Goal: Task Accomplishment & Management: Use online tool/utility

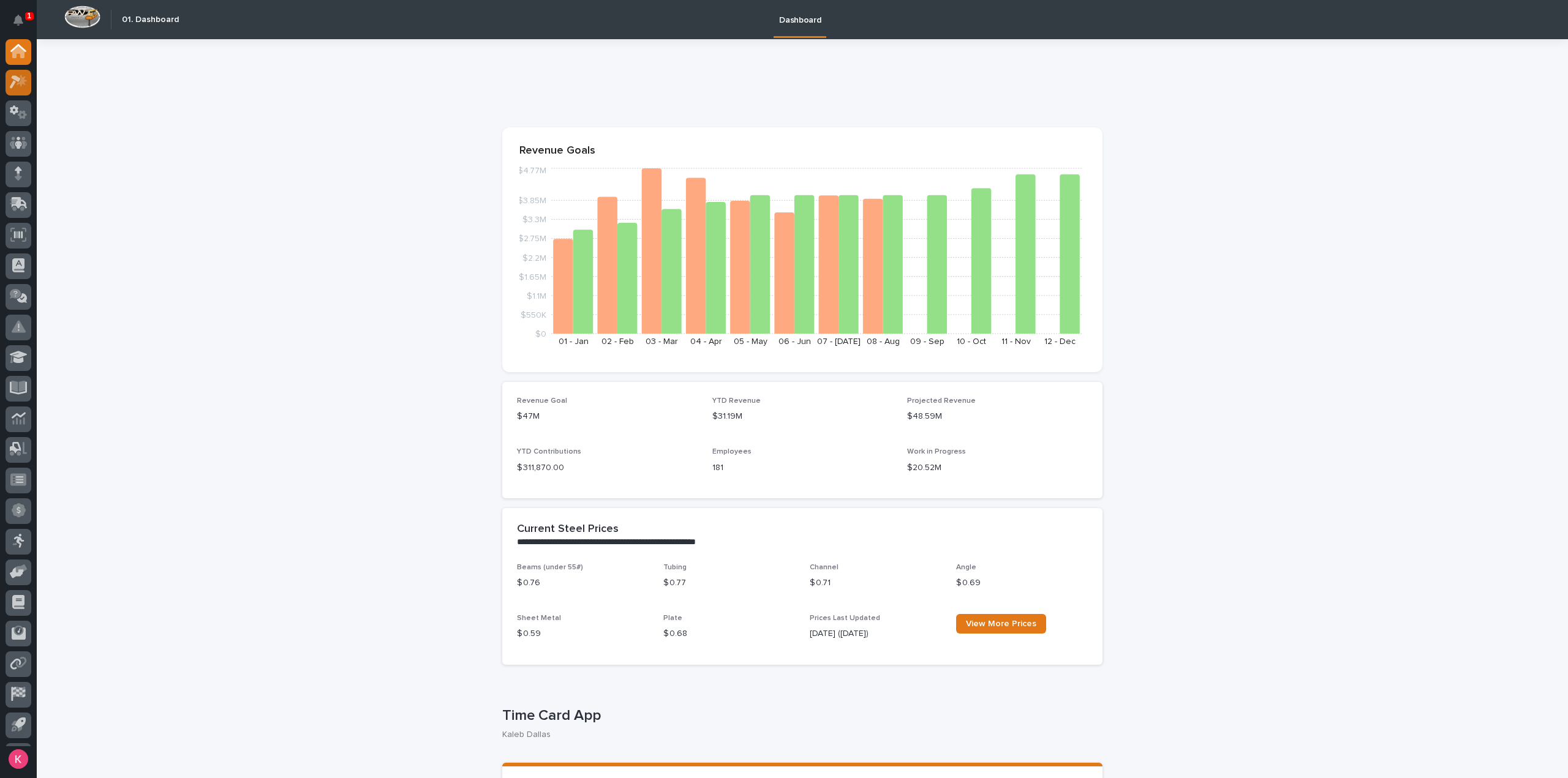
click at [13, 86] on icon at bounding box center [19, 82] width 18 height 14
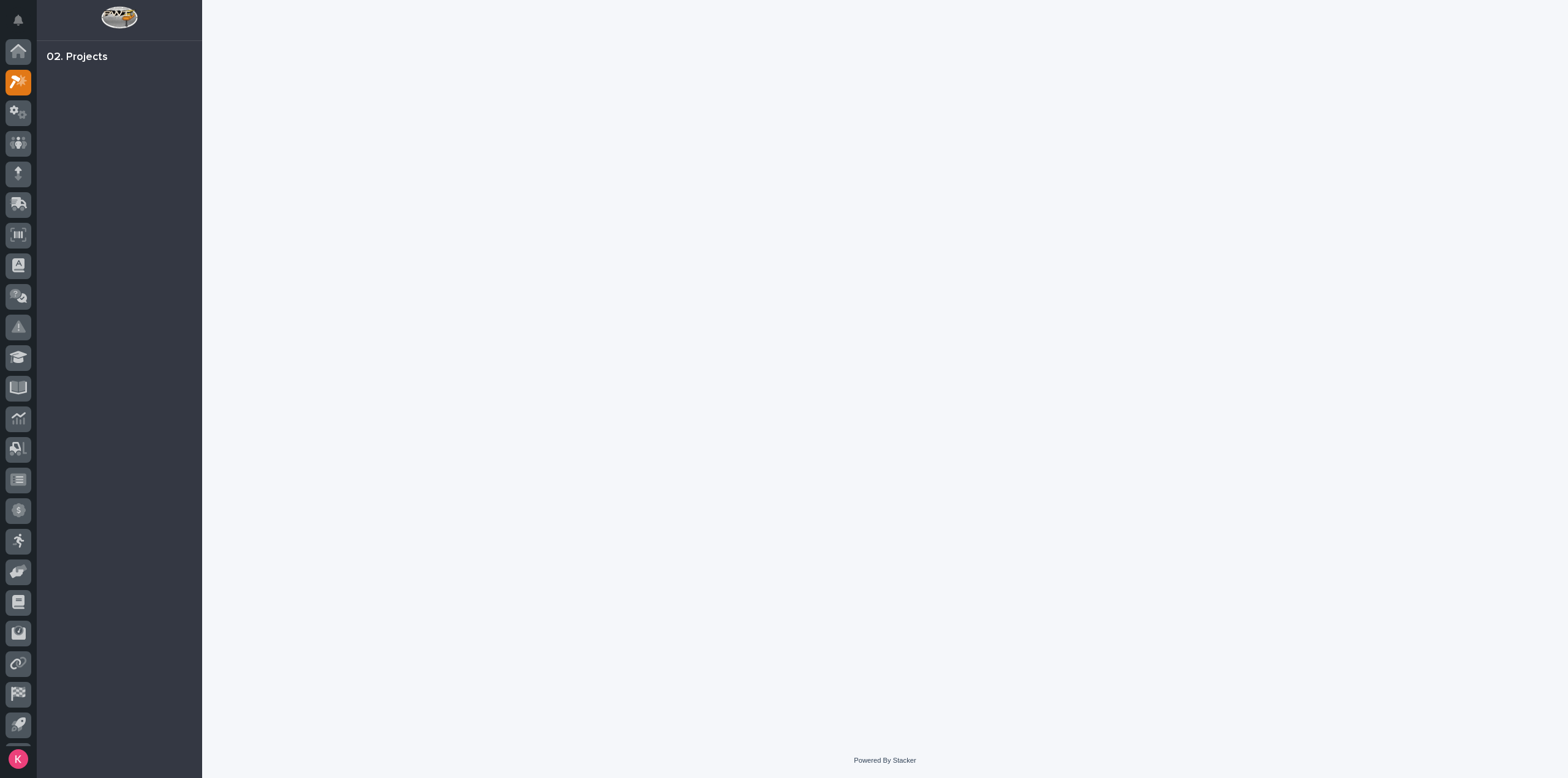
scroll to position [27, 0]
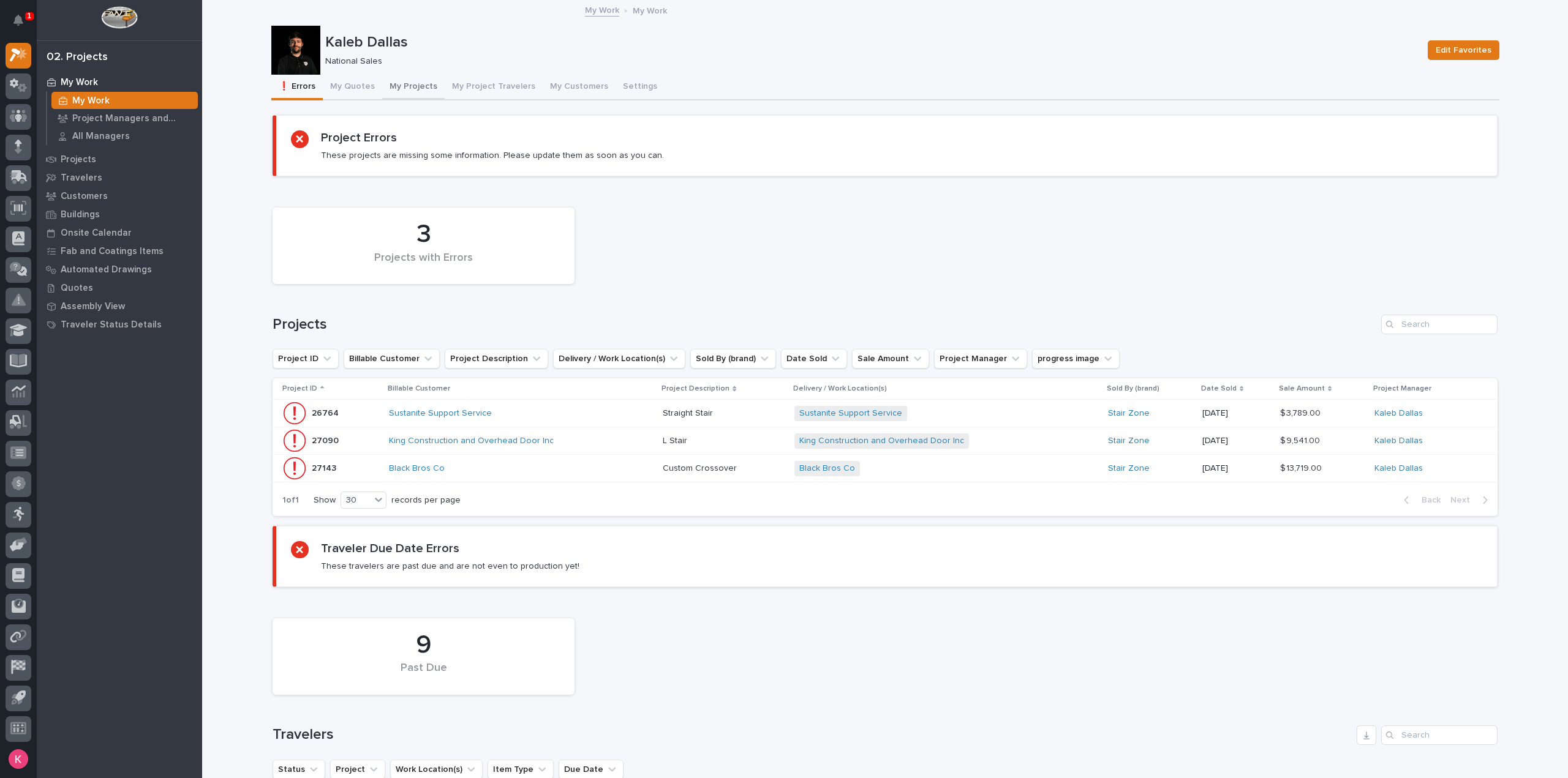
click at [395, 90] on button "My Projects" at bounding box center [413, 87] width 62 height 26
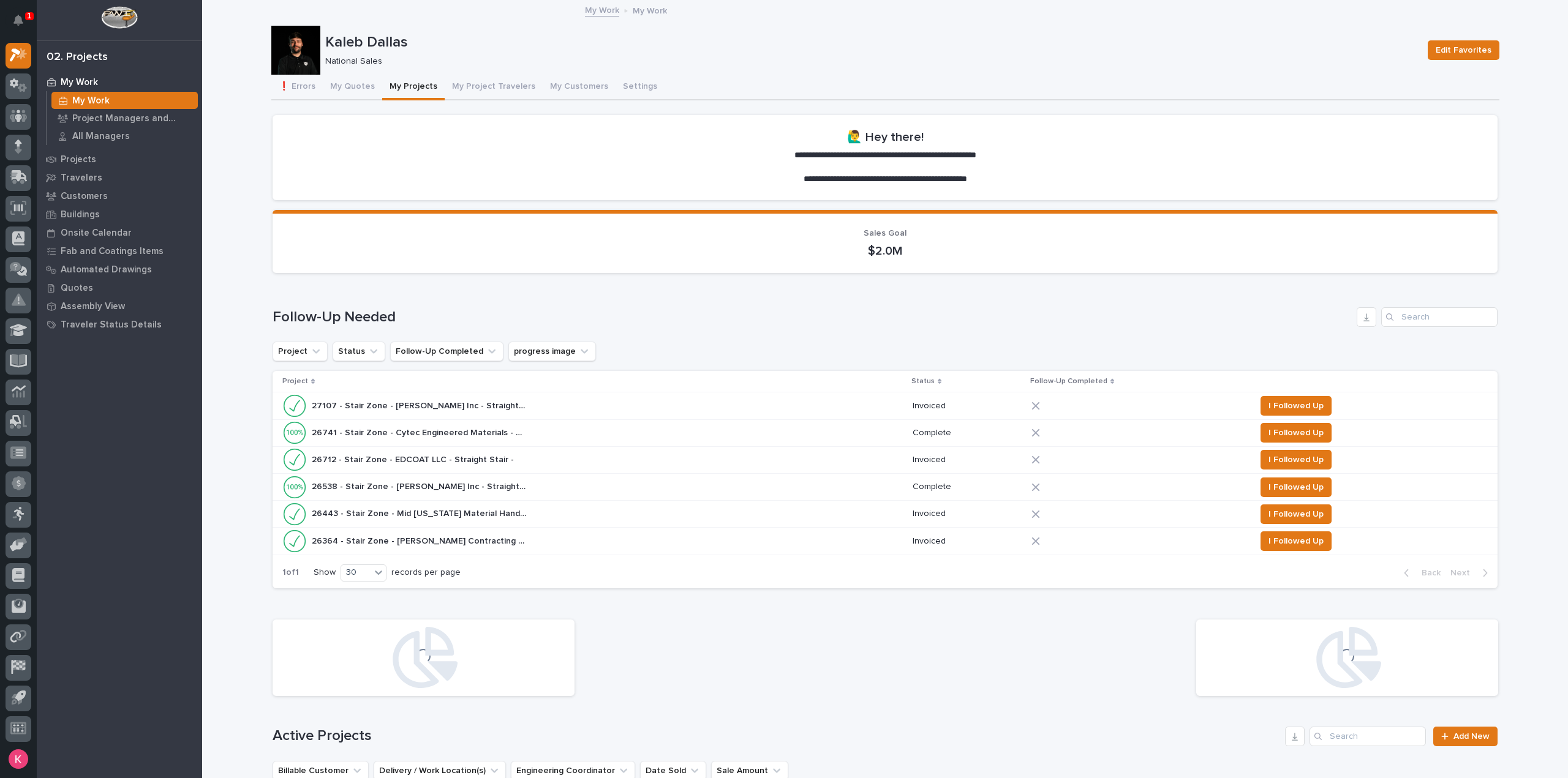
scroll to position [429, 0]
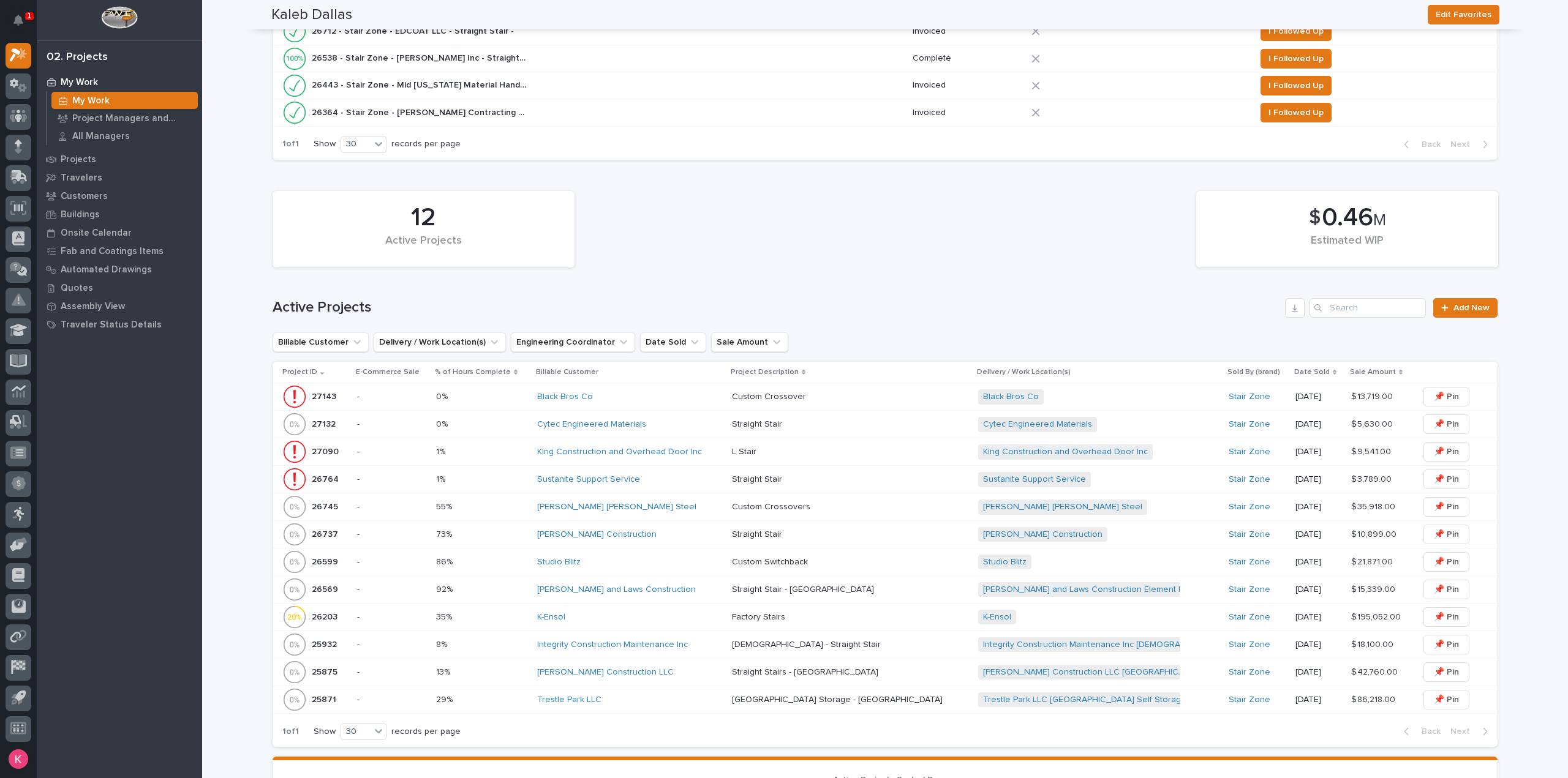
click at [668, 402] on div "Black Bros Co" at bounding box center [629, 397] width 185 height 20
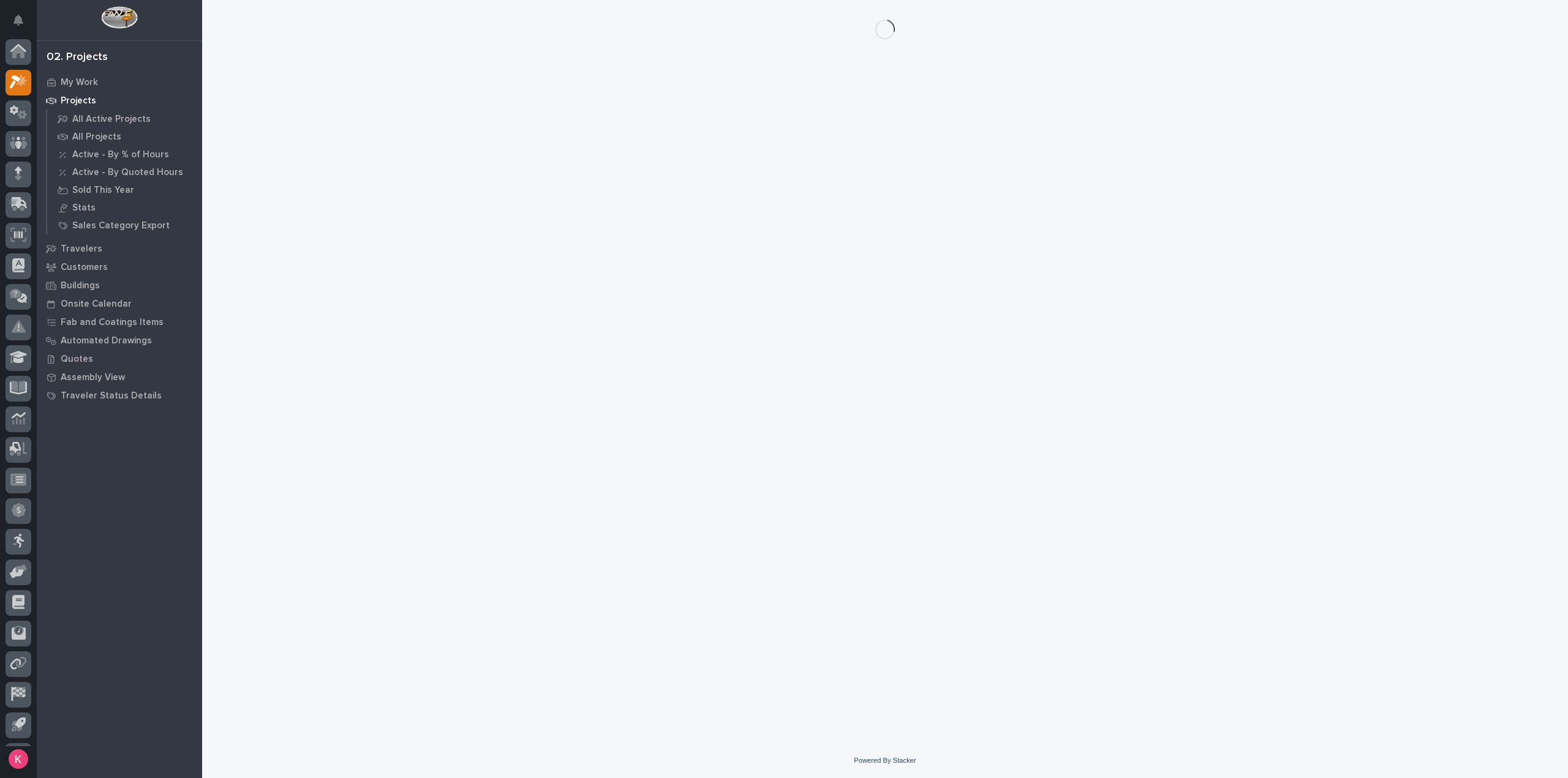
scroll to position [27, 0]
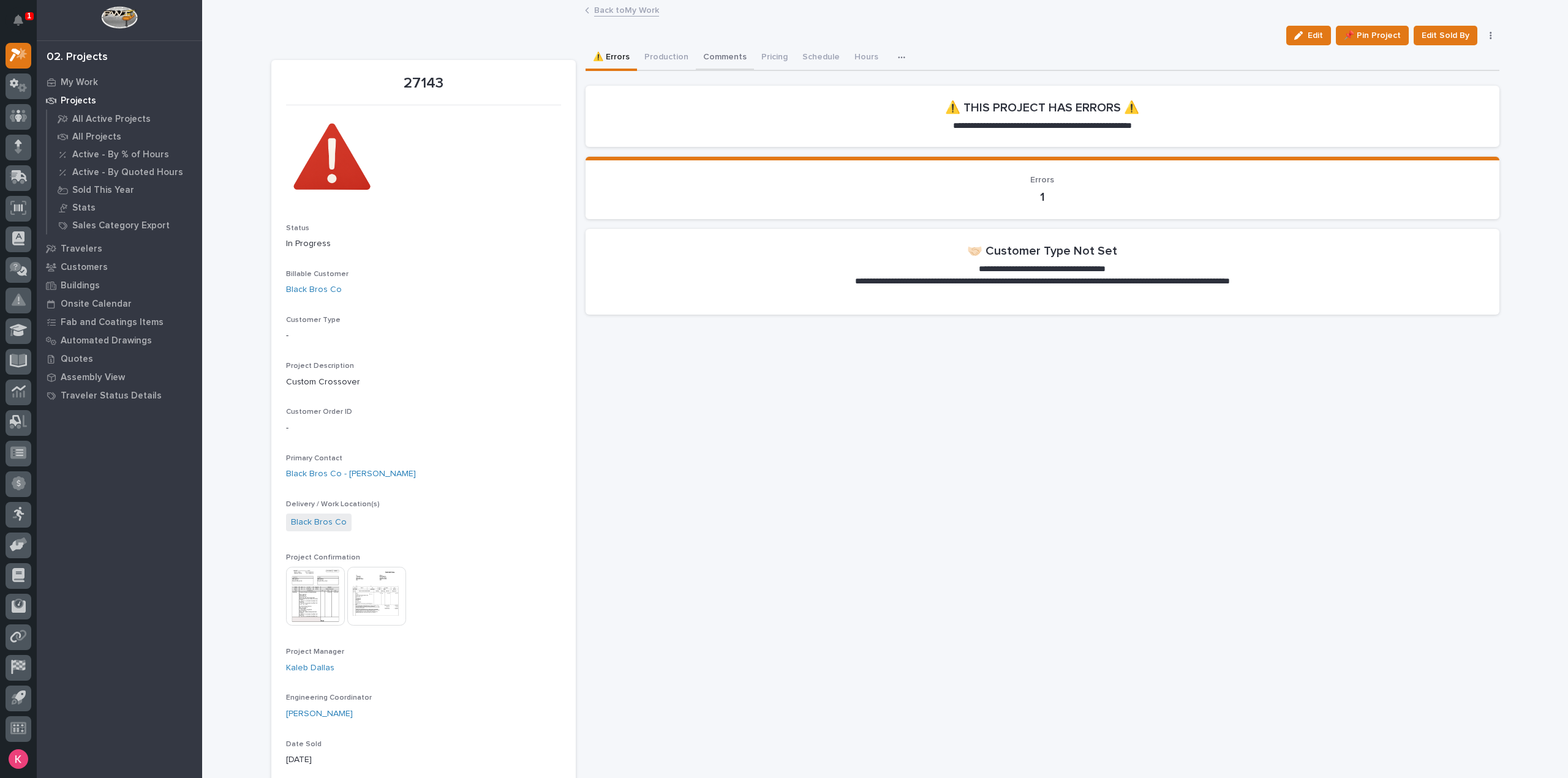
click at [718, 61] on button "Comments" at bounding box center [725, 58] width 58 height 26
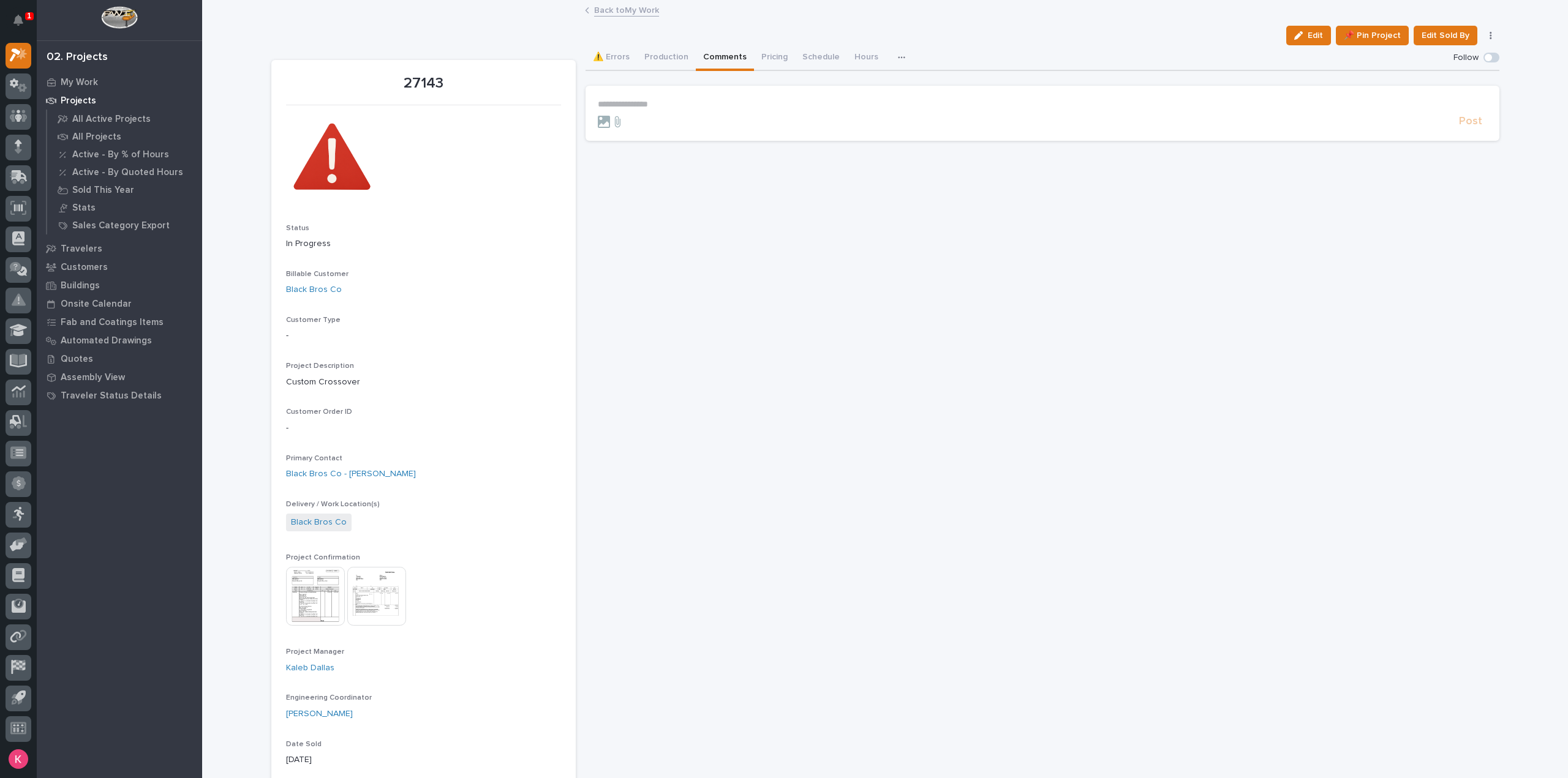
click at [704, 98] on section "**********" at bounding box center [1042, 113] width 914 height 55
click at [656, 66] on button "Production" at bounding box center [666, 58] width 59 height 26
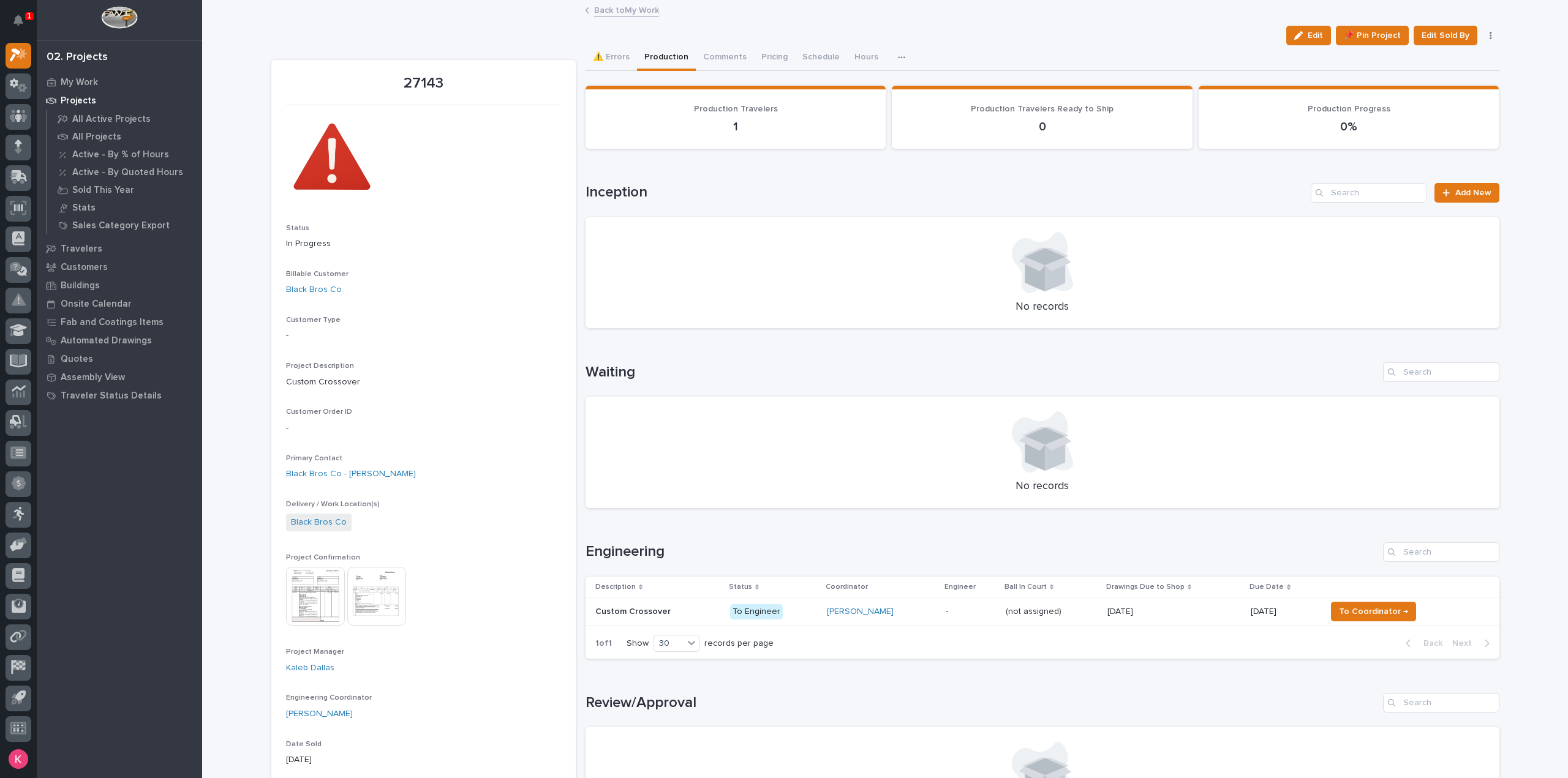
click at [937, 616] on td "Wynne Hochstetler" at bounding box center [882, 612] width 119 height 28
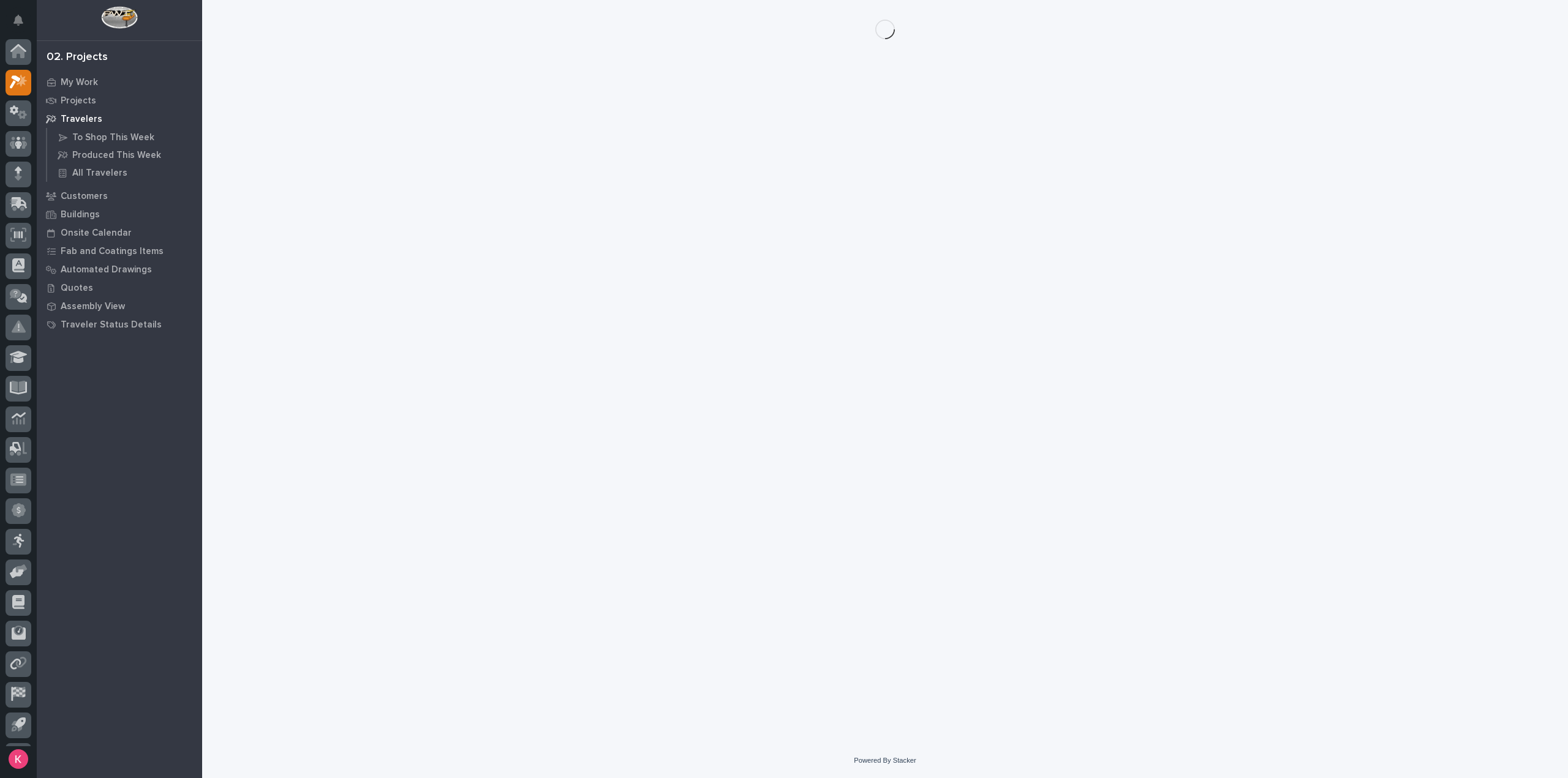
scroll to position [27, 0]
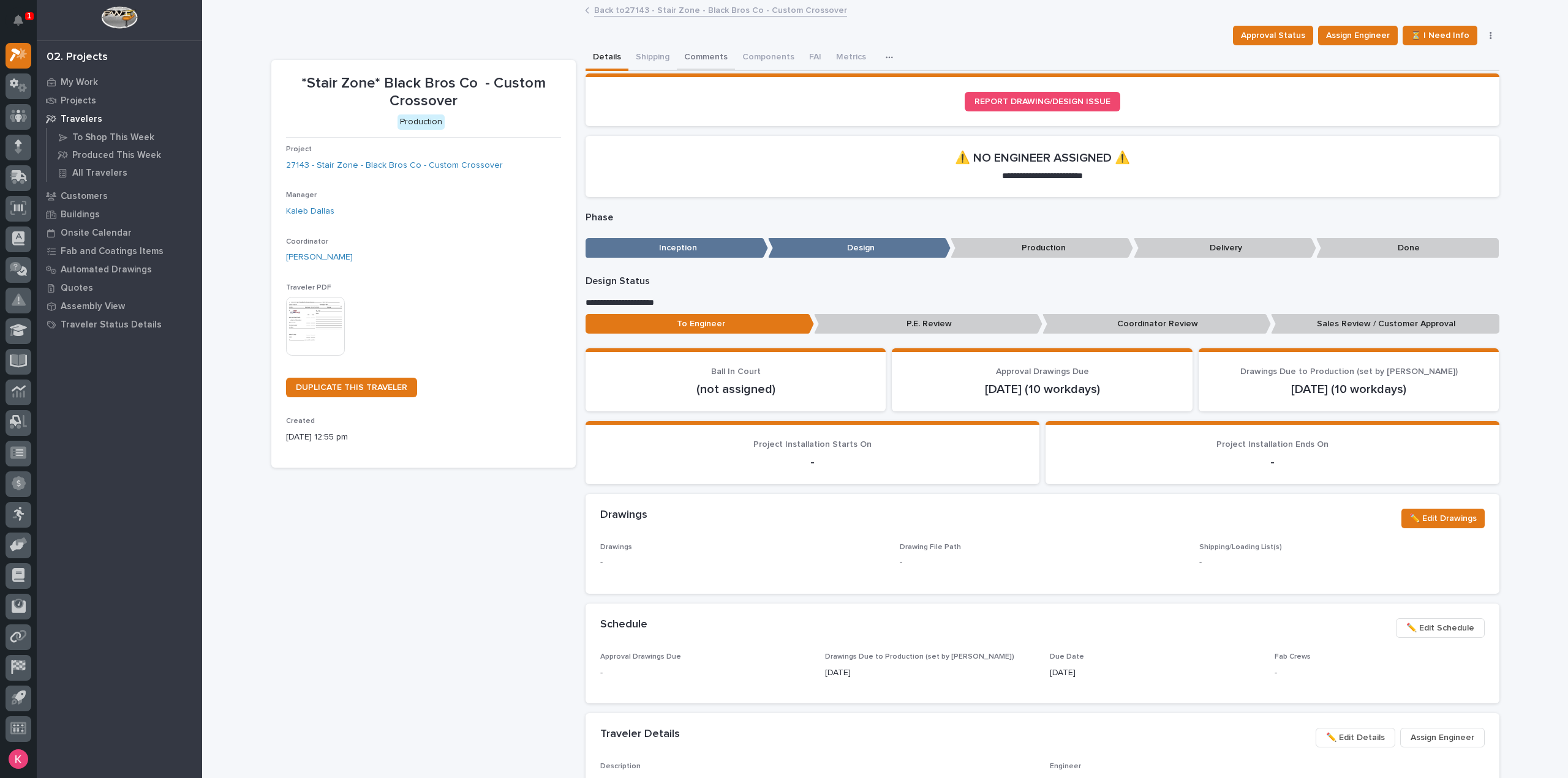
click at [679, 62] on button "Comments" at bounding box center [706, 58] width 58 height 26
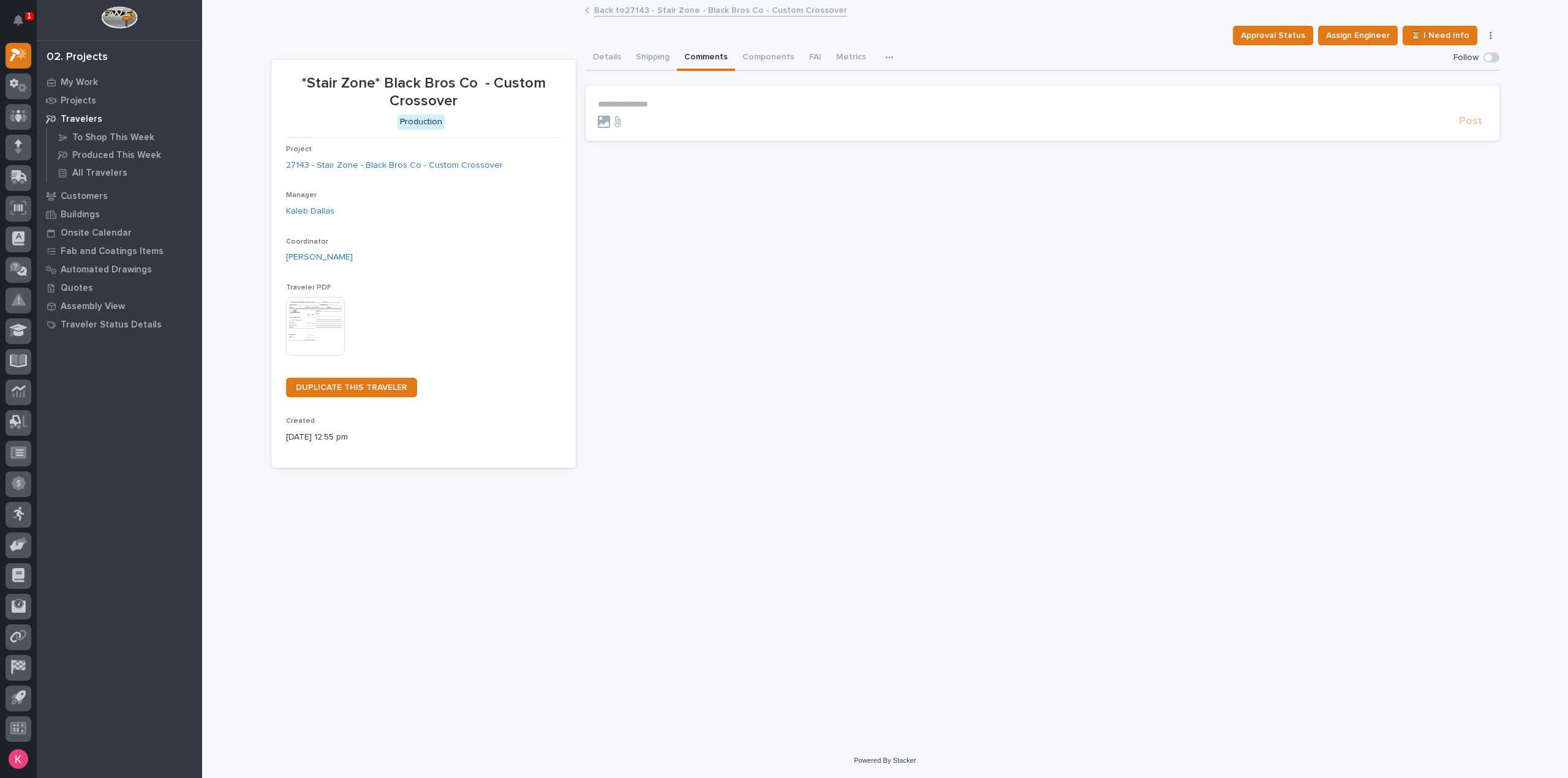
click at [677, 109] on p "**********" at bounding box center [1042, 104] width 889 height 10
click at [620, 120] on icon at bounding box center [618, 121] width 6 height 11
click at [610, 115] on input "file" at bounding box center [610, 115] width 0 height 0
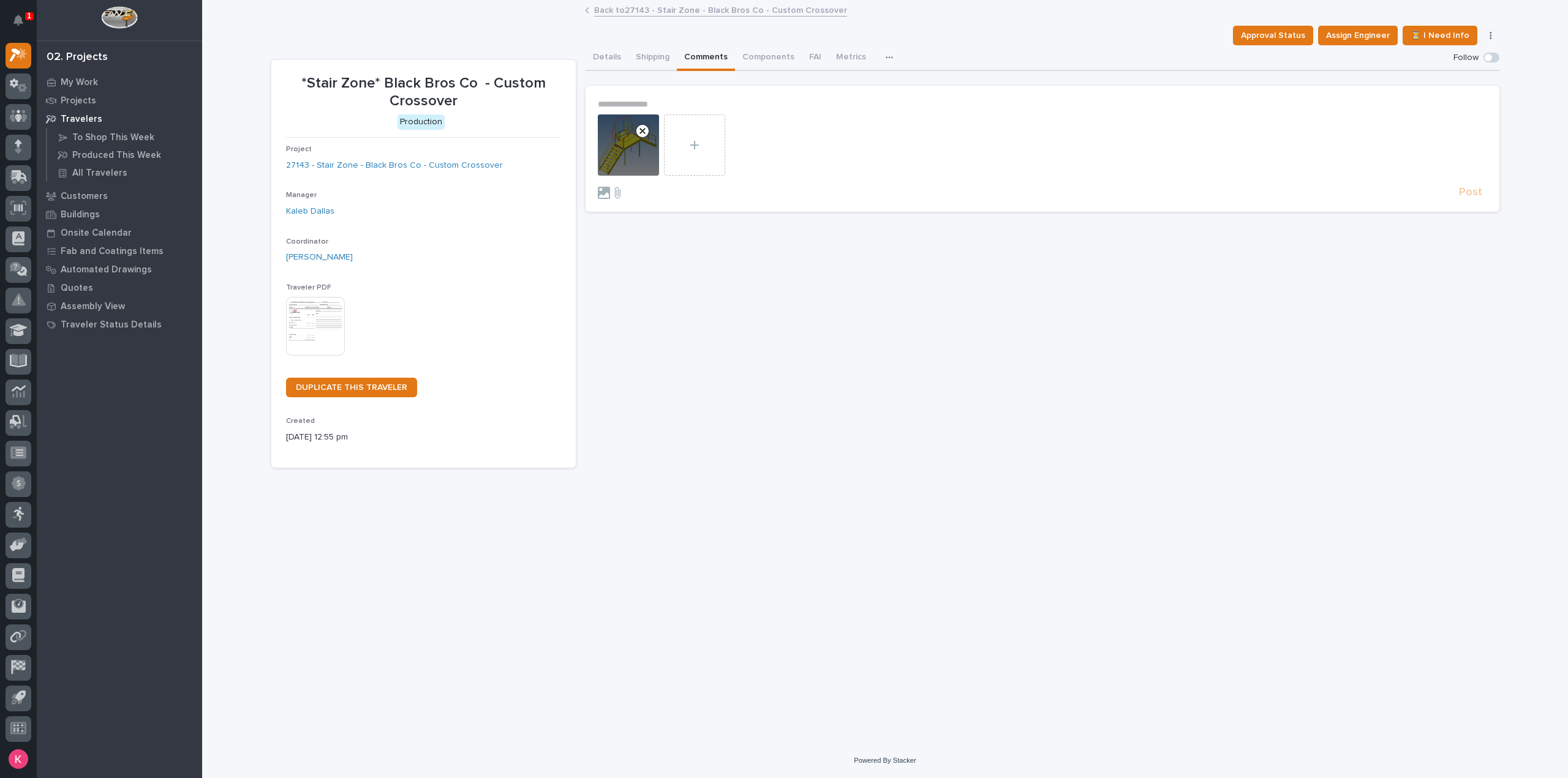
click at [684, 91] on section "**********" at bounding box center [1042, 149] width 914 height 126
click at [687, 96] on section "**********" at bounding box center [1042, 149] width 914 height 126
click at [689, 100] on p "**********" at bounding box center [1042, 104] width 889 height 10
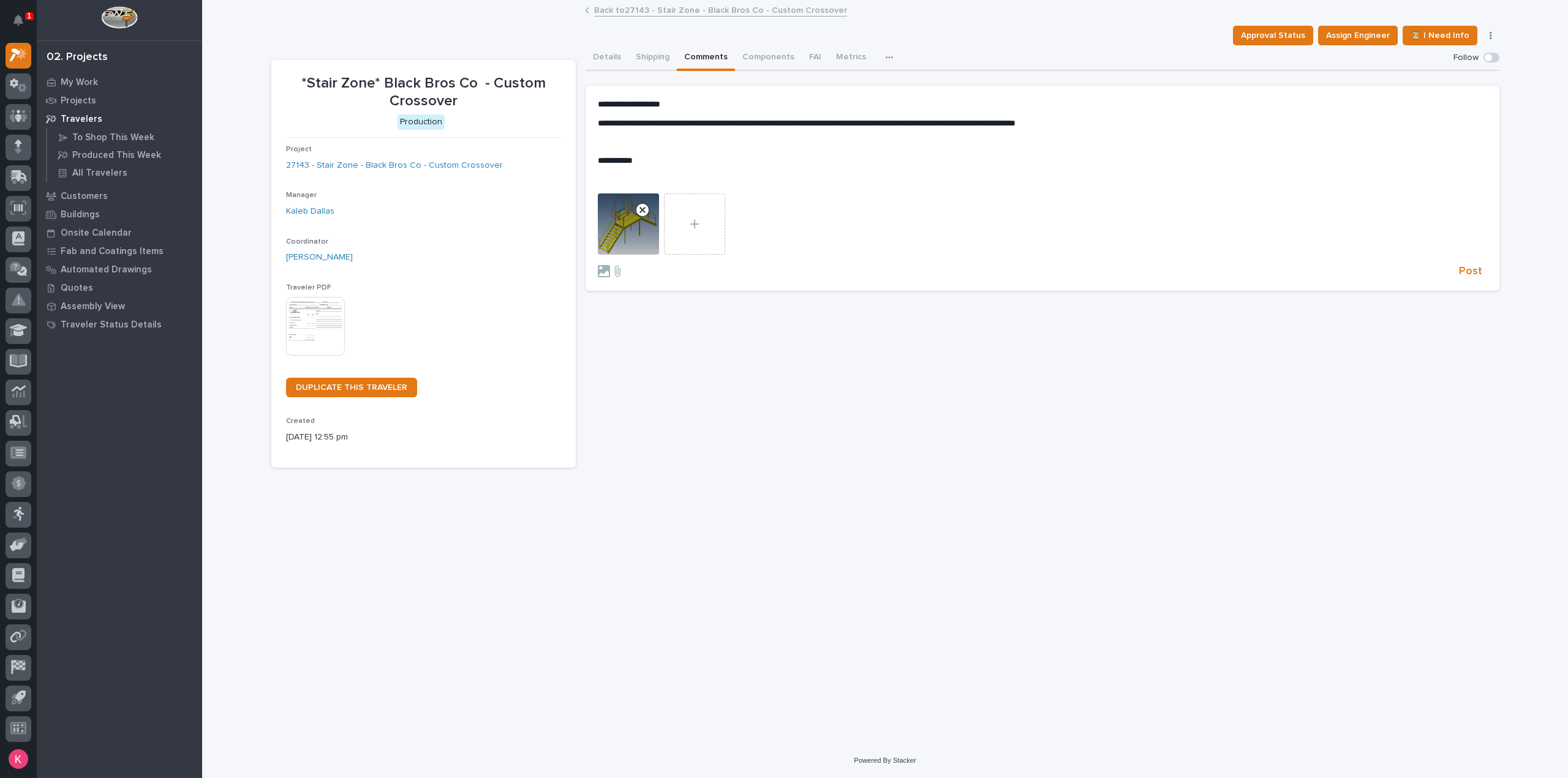
click at [601, 154] on div "**********" at bounding box center [1042, 142] width 889 height 86
click at [601, 145] on p "﻿" at bounding box center [1042, 141] width 889 height 10
click at [1471, 249] on span "Post" at bounding box center [1471, 252] width 24 height 14
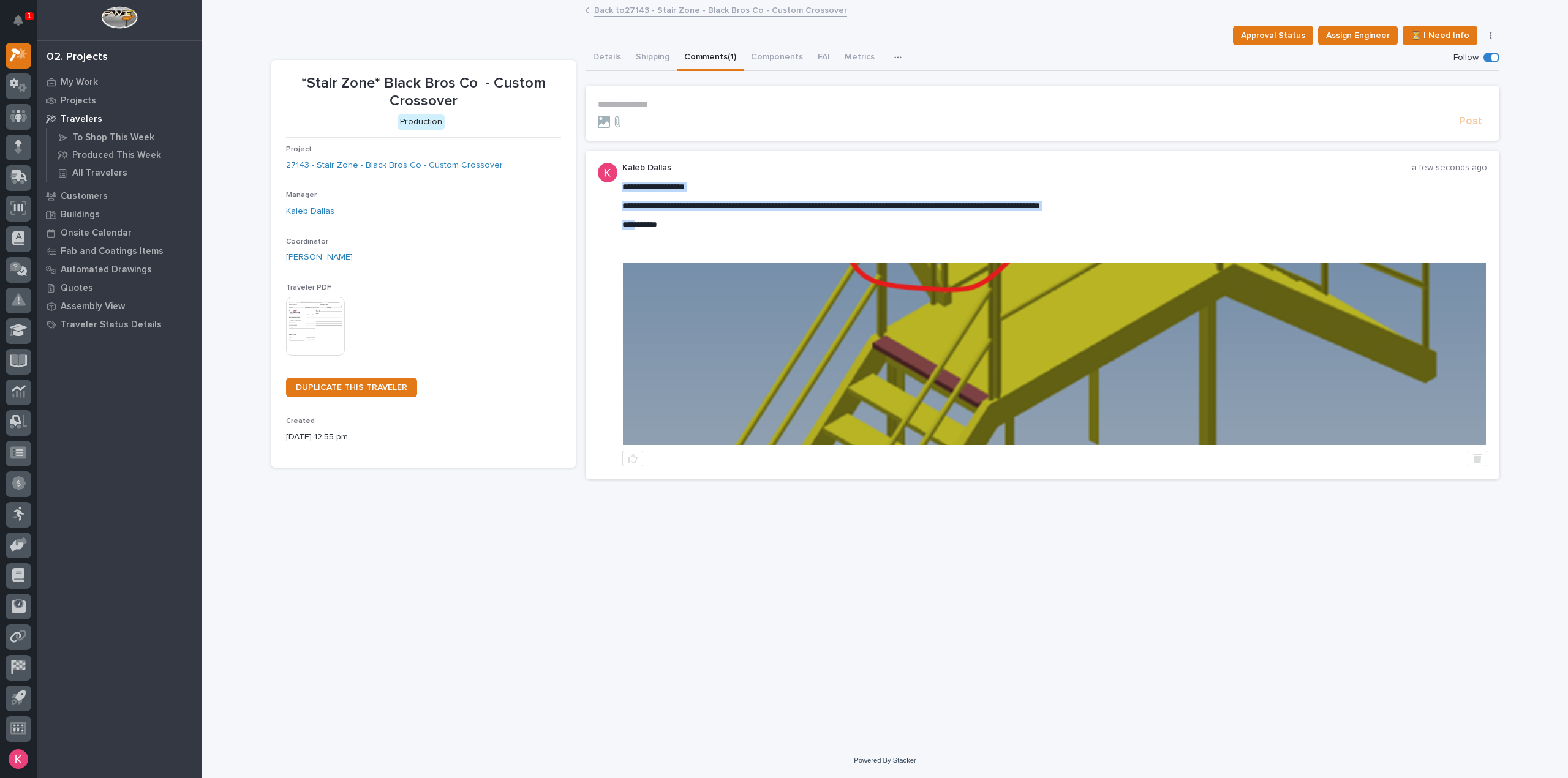
click at [642, 219] on div "**********" at bounding box center [1055, 215] width 865 height 66
click at [673, 219] on div "**********" at bounding box center [1055, 215] width 865 height 66
drag, startPoint x: 689, startPoint y: 228, endPoint x: 625, endPoint y: 189, distance: 74.9
click at [625, 189] on div "**********" at bounding box center [1055, 215] width 865 height 66
click at [1477, 465] on button "button" at bounding box center [1477, 459] width 19 height 16
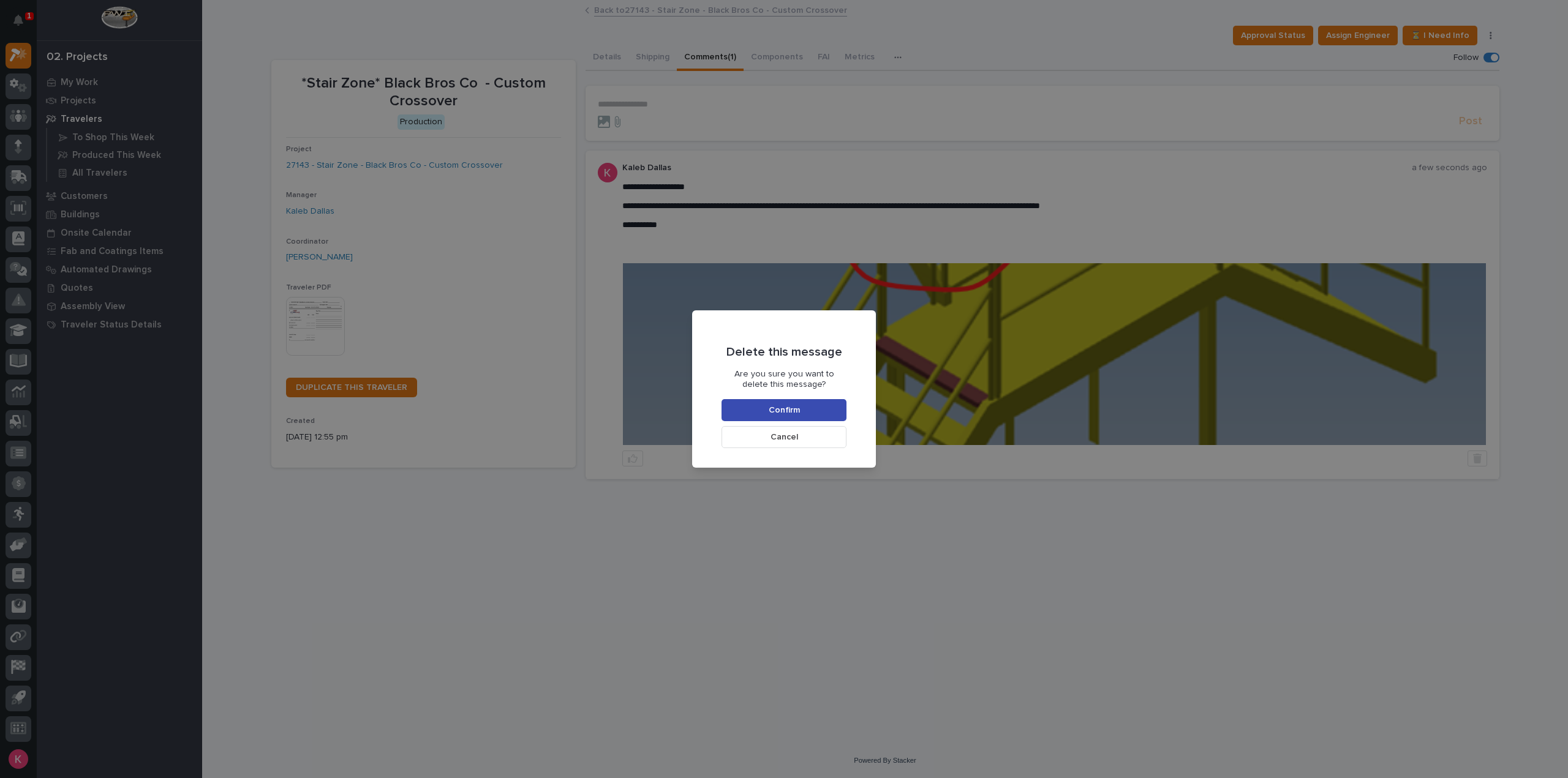
click at [814, 402] on button "Confirm" at bounding box center [784, 410] width 125 height 22
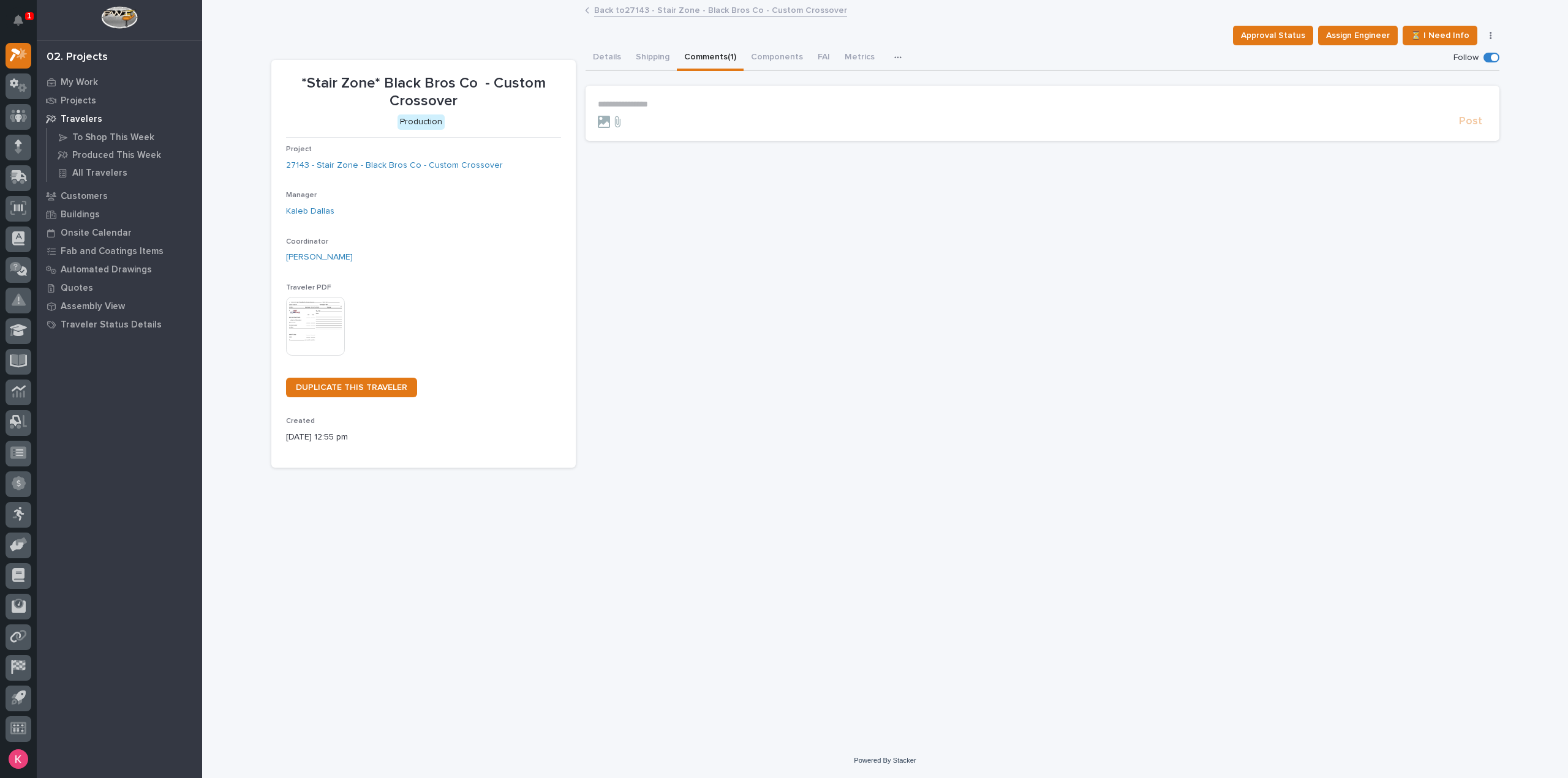
click at [731, 102] on p "**********" at bounding box center [1042, 104] width 889 height 10
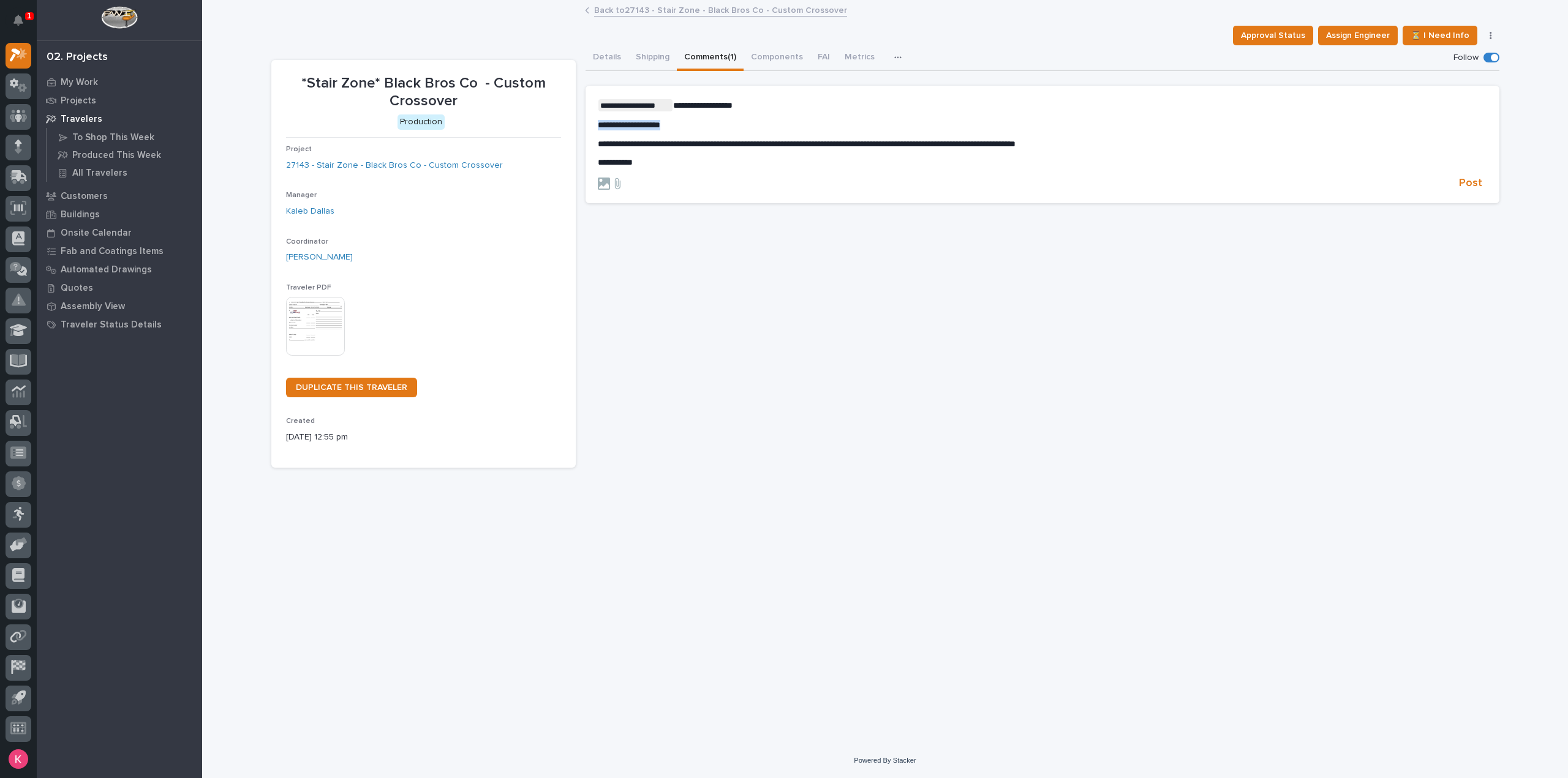
drag, startPoint x: 665, startPoint y: 127, endPoint x: 581, endPoint y: 127, distance: 84.0
click at [581, 127] on div "**********" at bounding box center [885, 257] width 1228 height 423
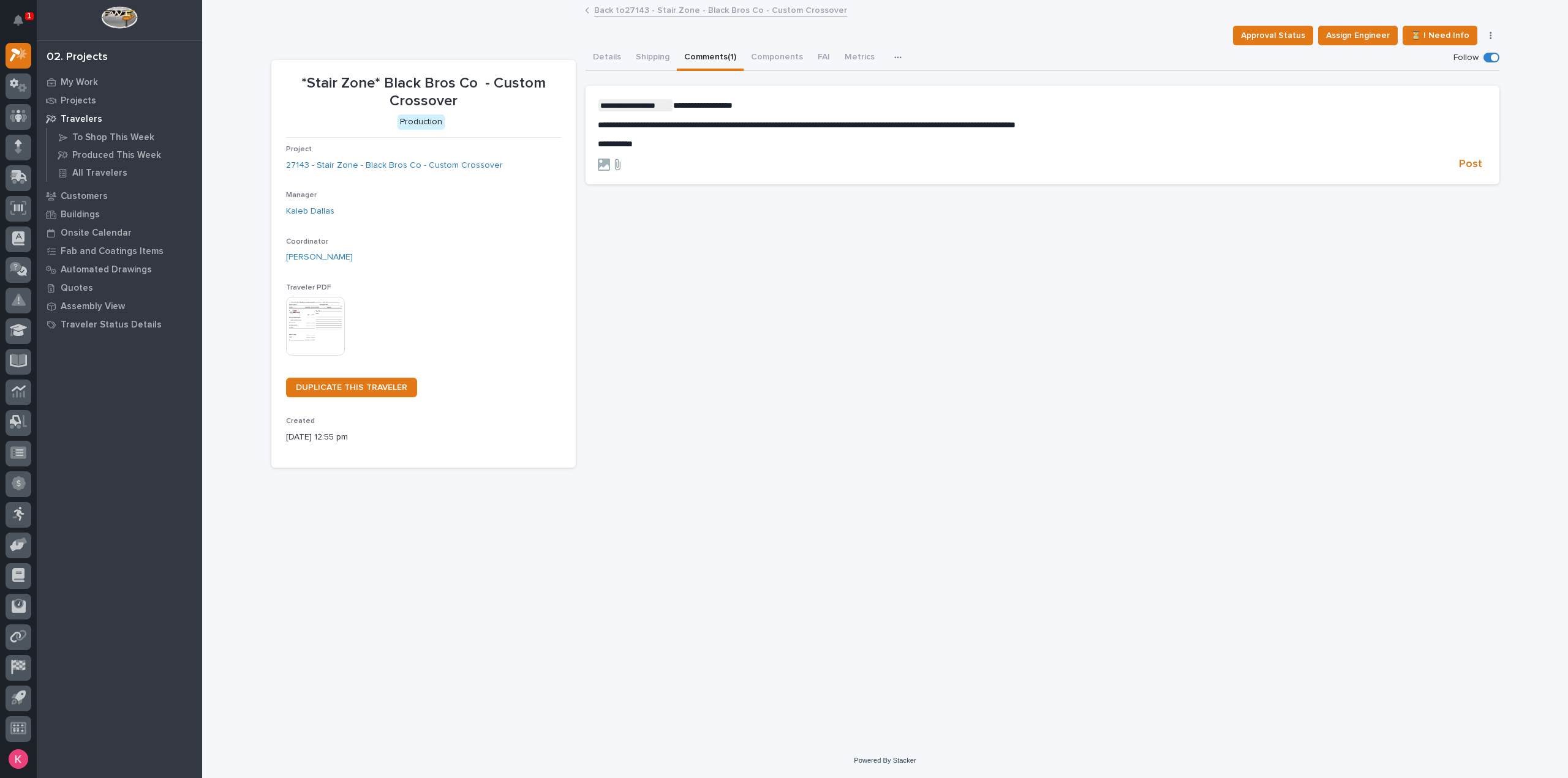
click at [617, 163] on icon at bounding box center [617, 165] width 15 height 12
click at [610, 158] on input "file" at bounding box center [610, 158] width 0 height 0
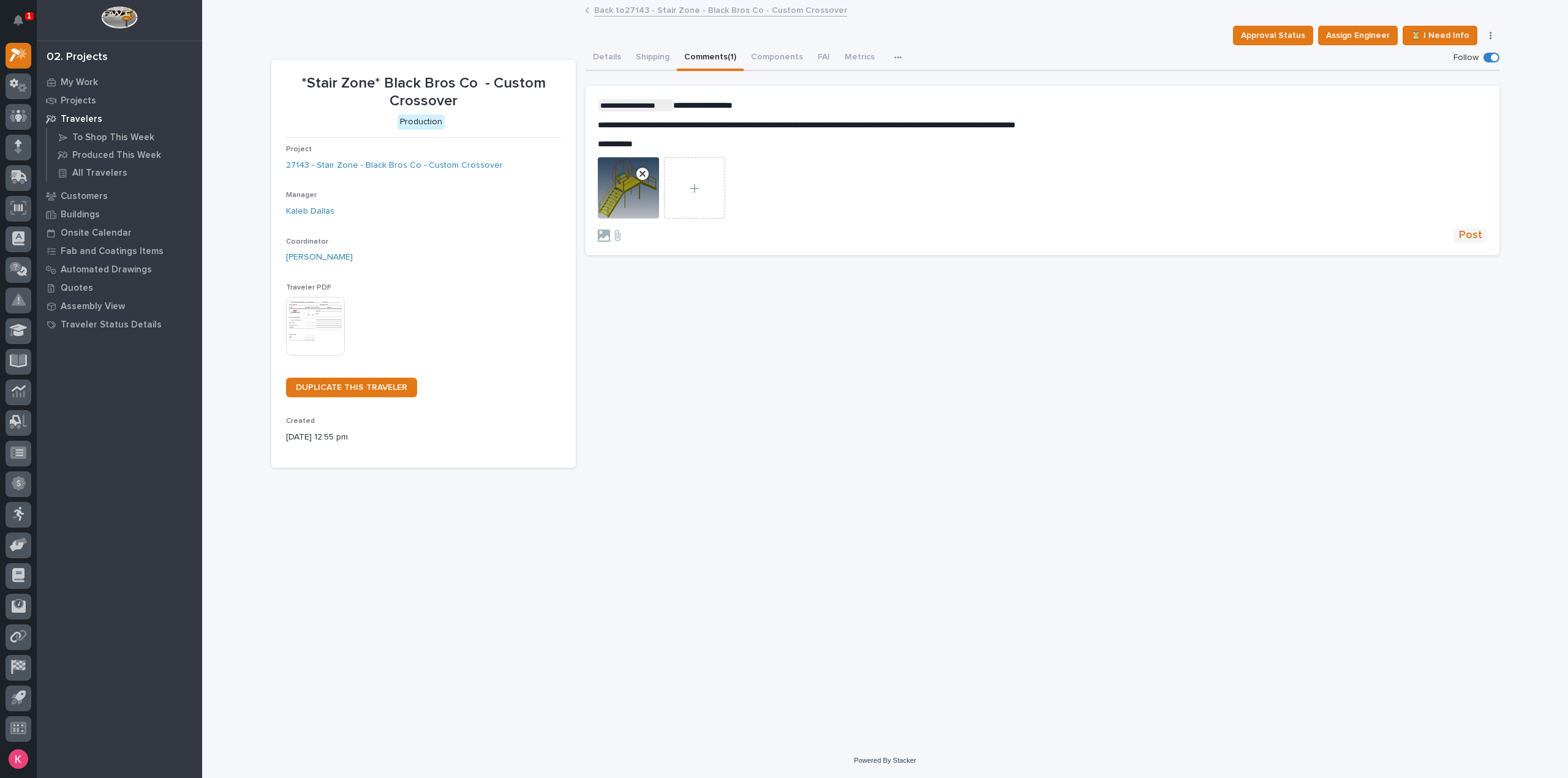
click at [1481, 234] on span "Post" at bounding box center [1471, 235] width 24 height 14
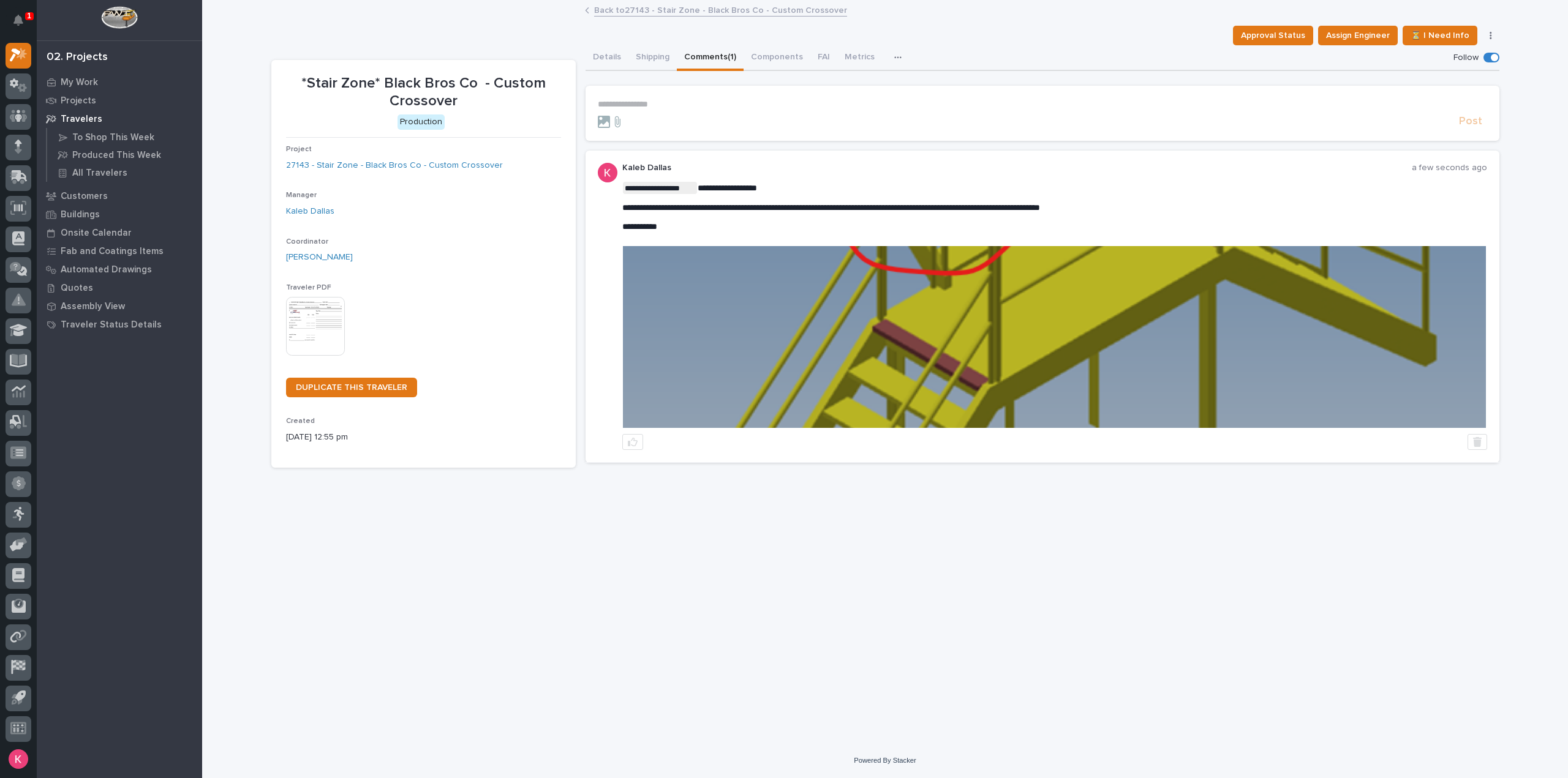
click at [1124, 379] on img at bounding box center [1054, 337] width 863 height 182
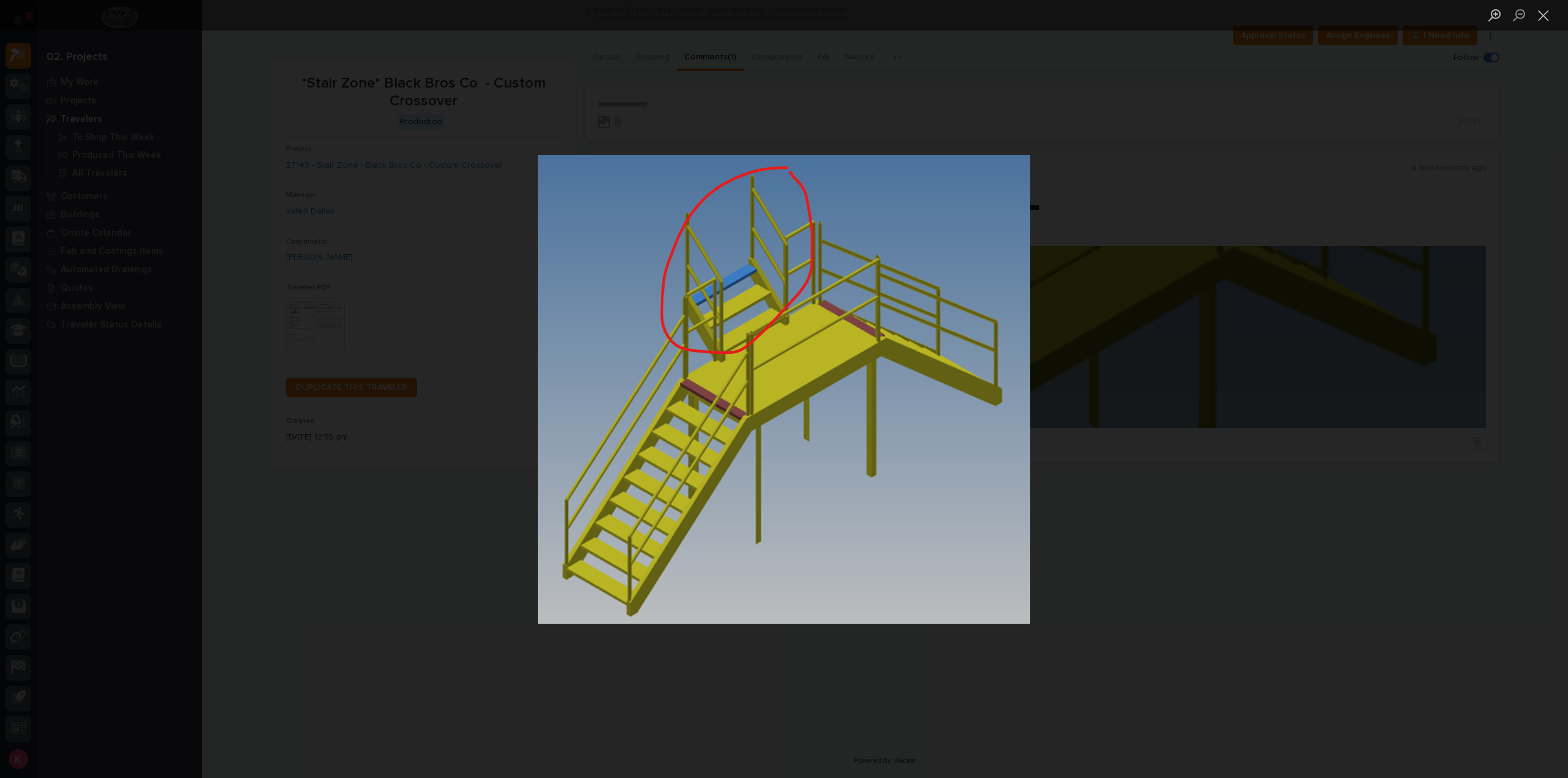
drag, startPoint x: 1216, startPoint y: 419, endPoint x: 1229, endPoint y: 425, distance: 14.3
click at [1216, 418] on div "Lightbox" at bounding box center [784, 389] width 1568 height 778
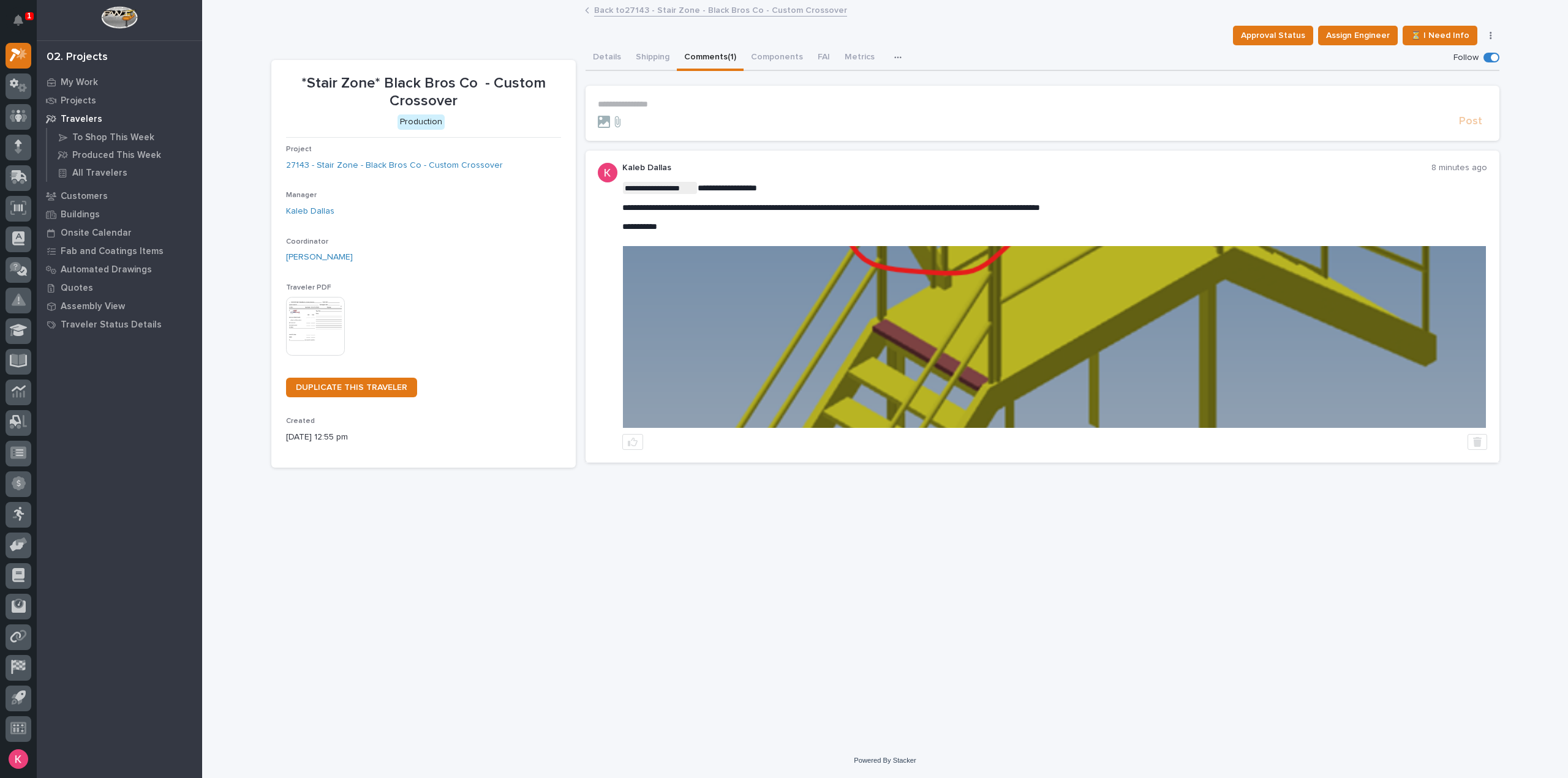
click at [25, 19] on div "1" at bounding box center [29, 17] width 8 height 8
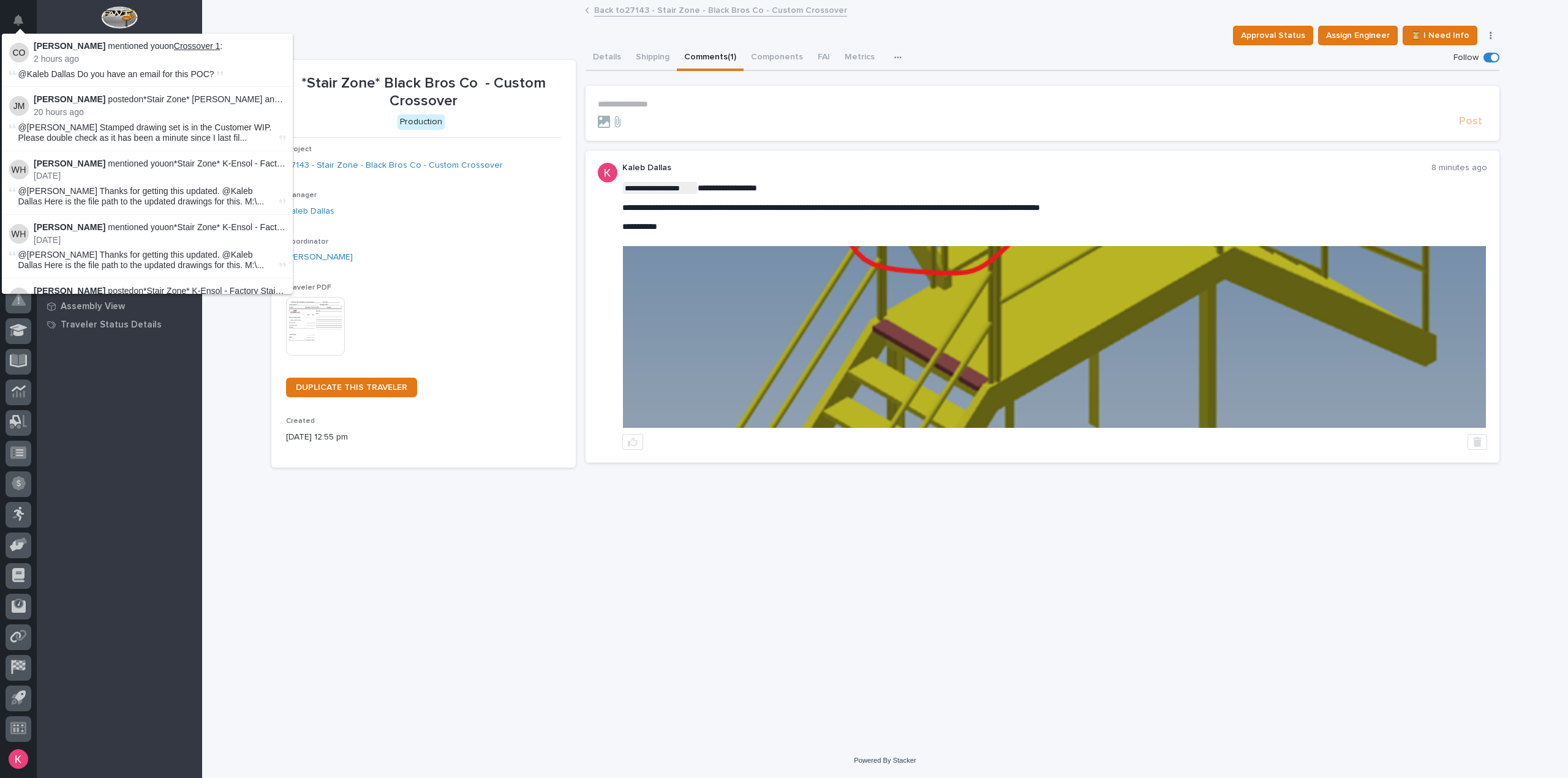
click at [189, 43] on link "Crossover 1" at bounding box center [197, 46] width 46 height 10
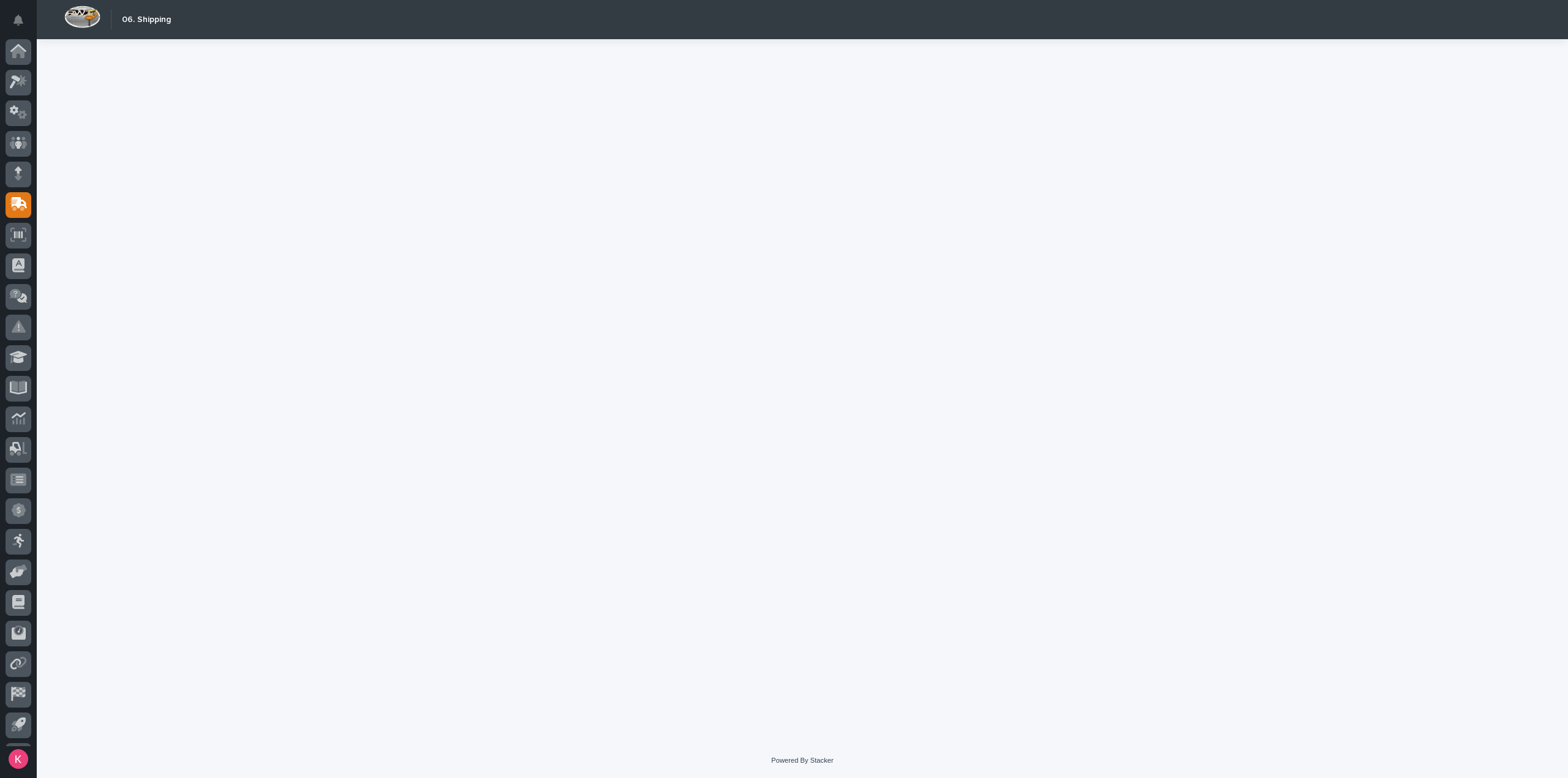
scroll to position [27, 0]
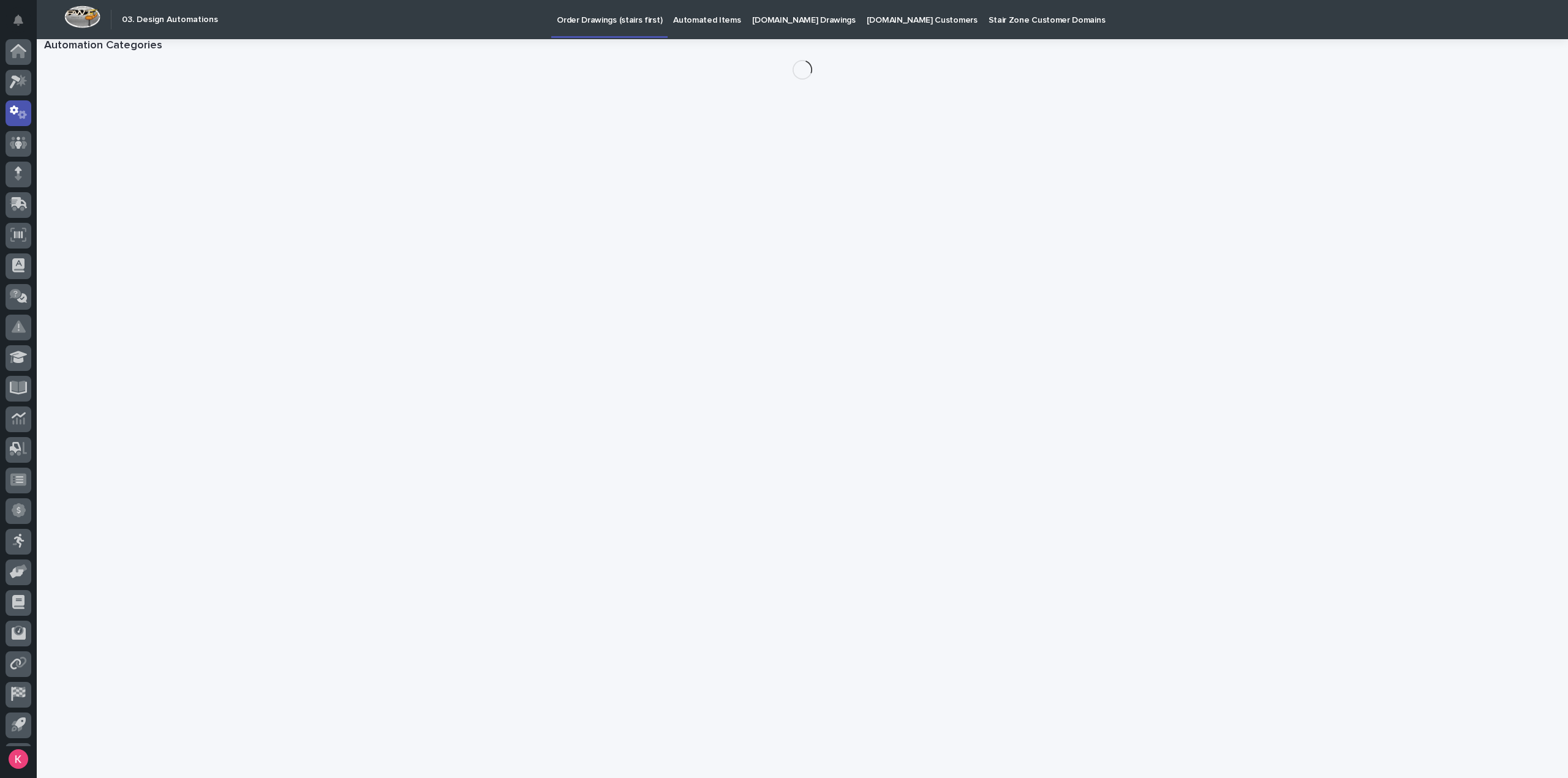
scroll to position [27, 0]
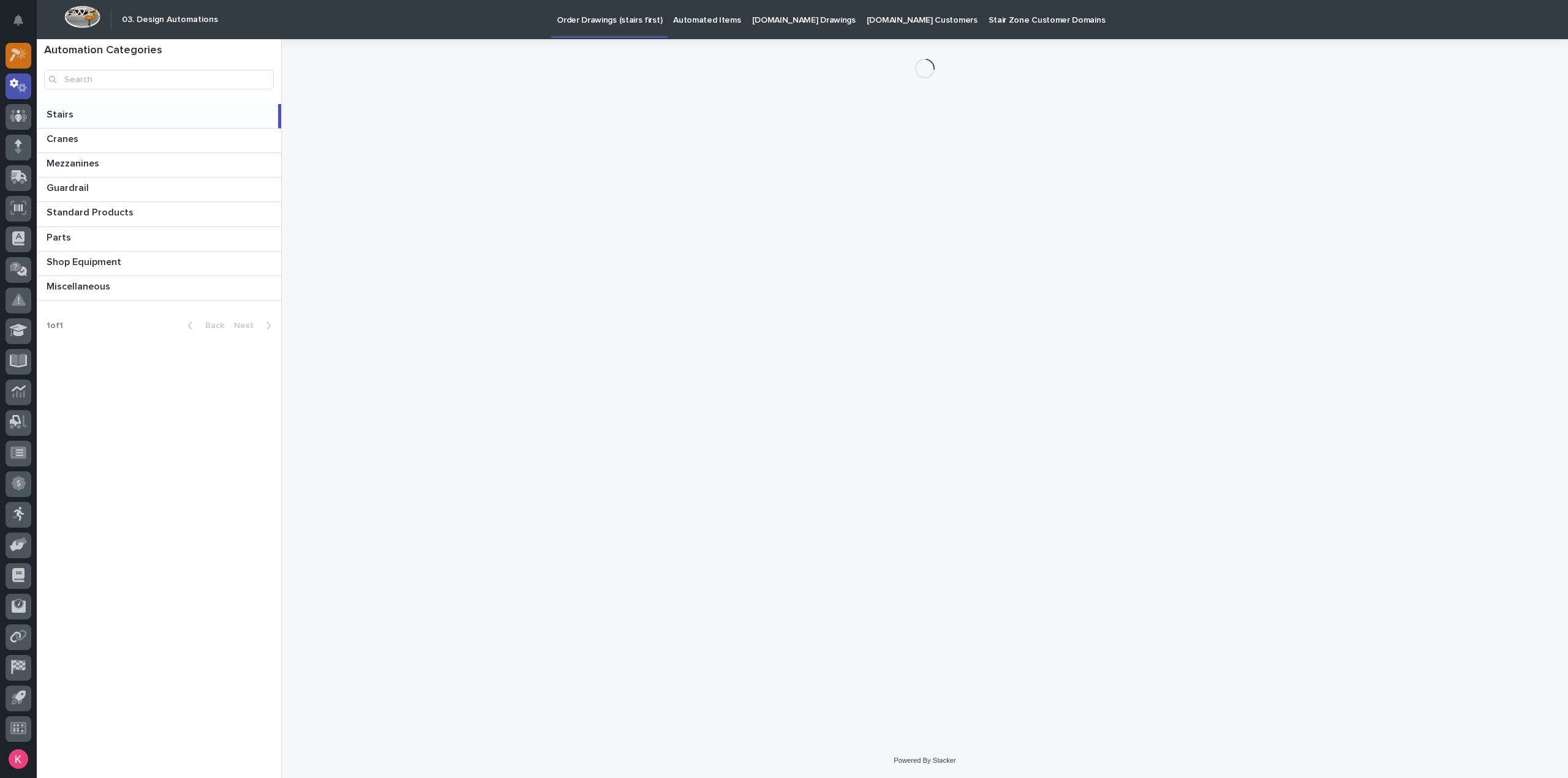
click at [19, 55] on icon at bounding box center [19, 55] width 18 height 14
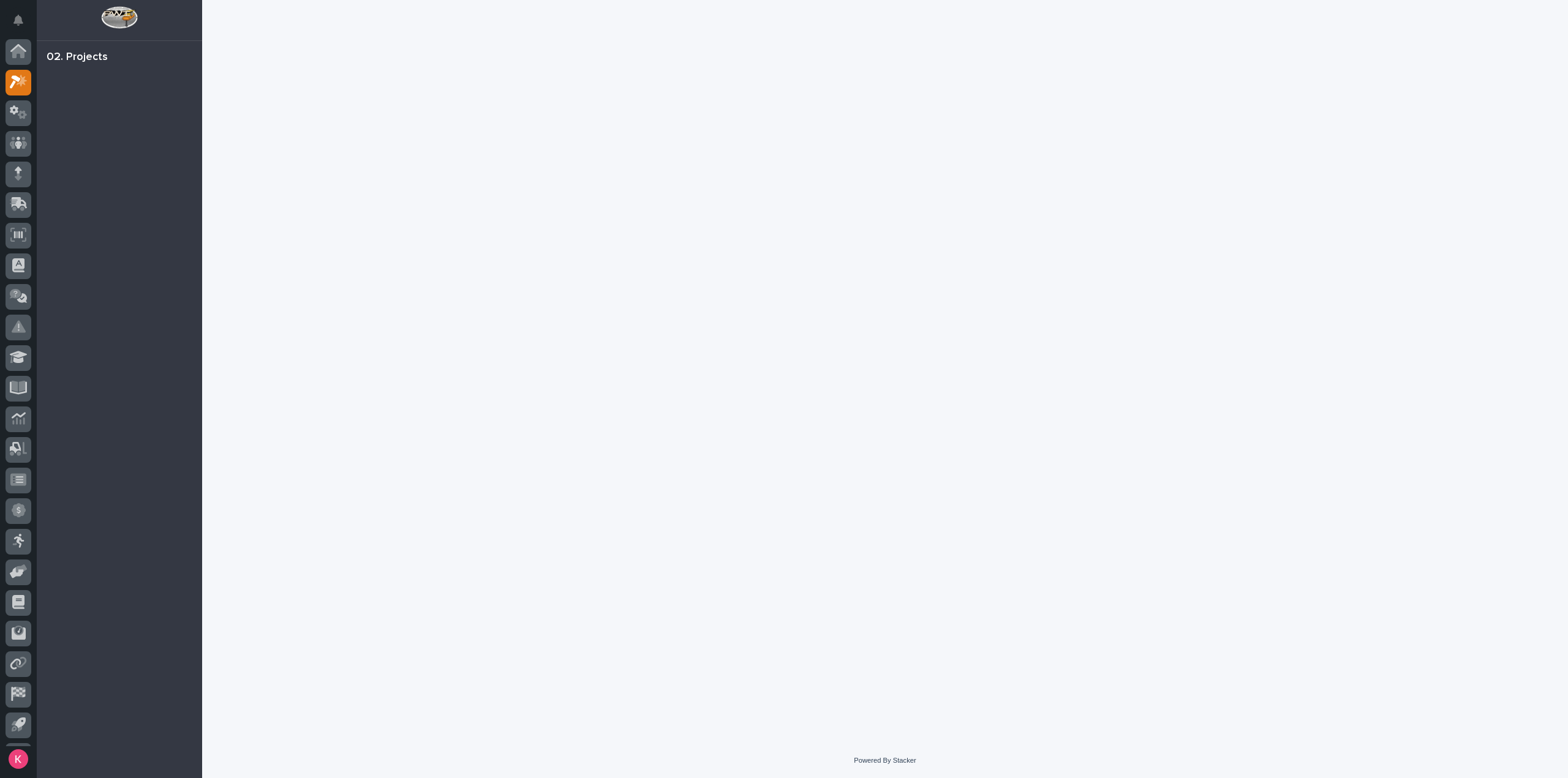
scroll to position [27, 0]
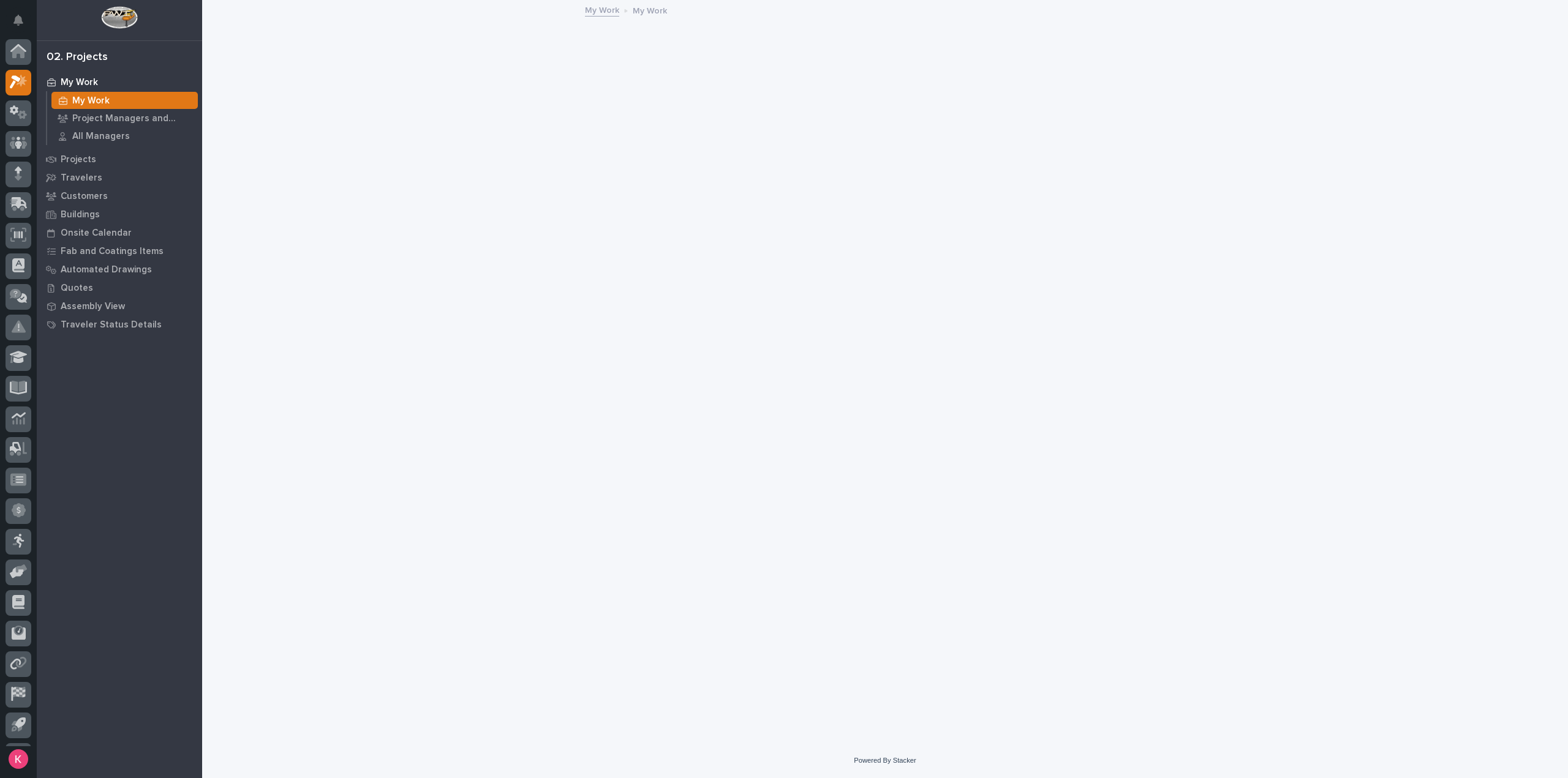
scroll to position [27, 0]
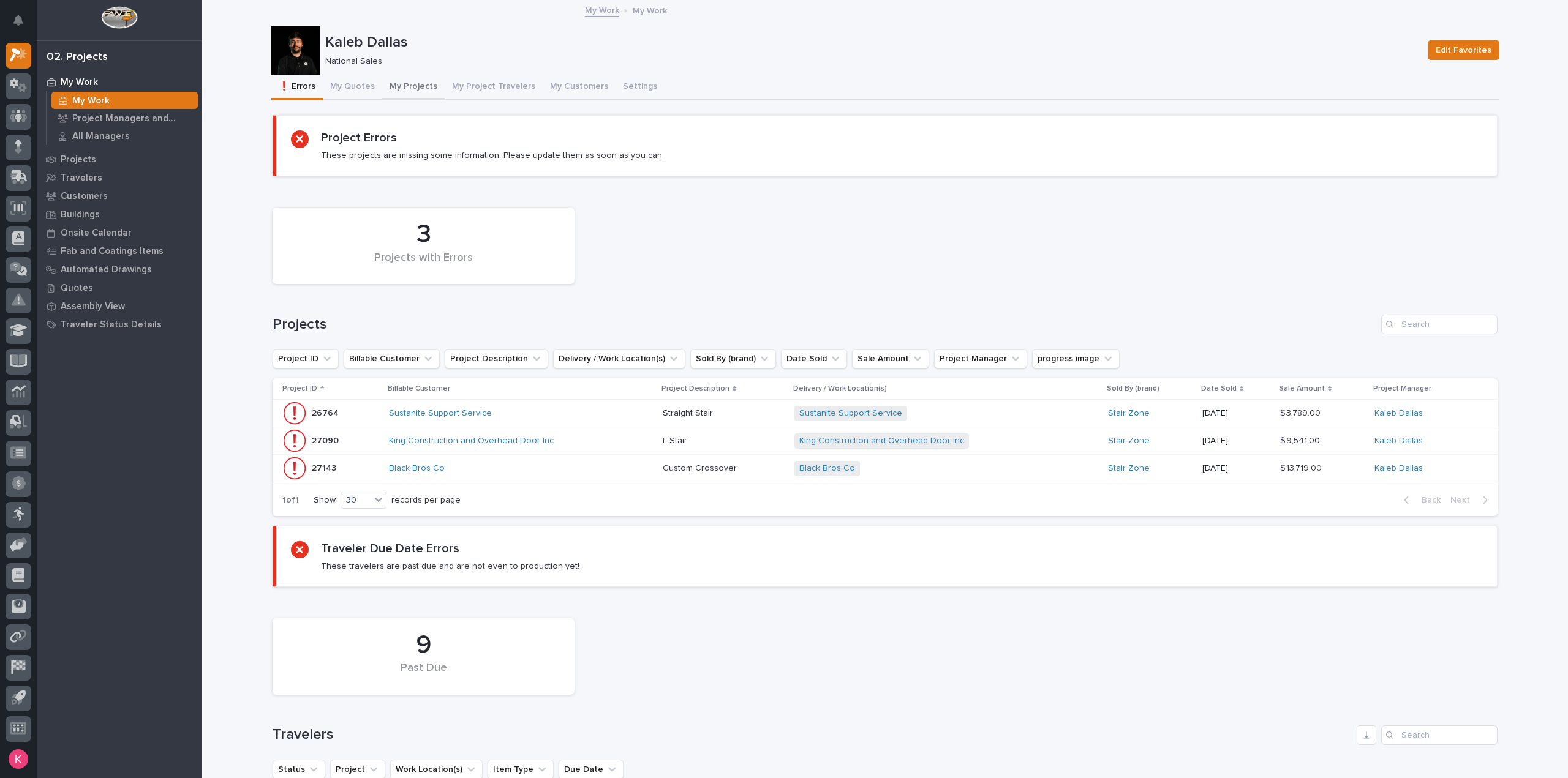
click at [404, 91] on button "My Projects" at bounding box center [413, 87] width 62 height 26
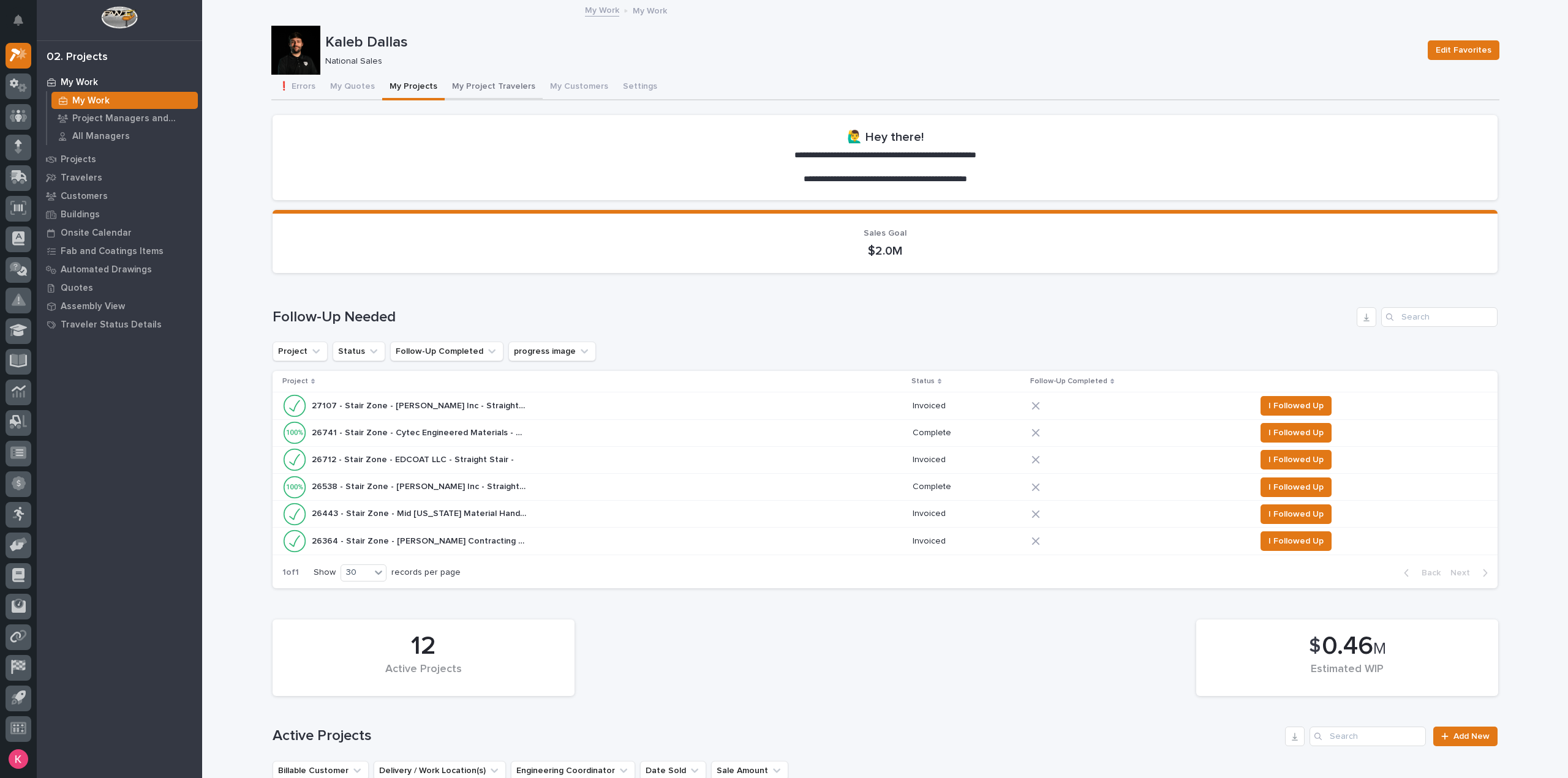
click at [467, 96] on button "My Project Travelers" at bounding box center [494, 87] width 98 height 26
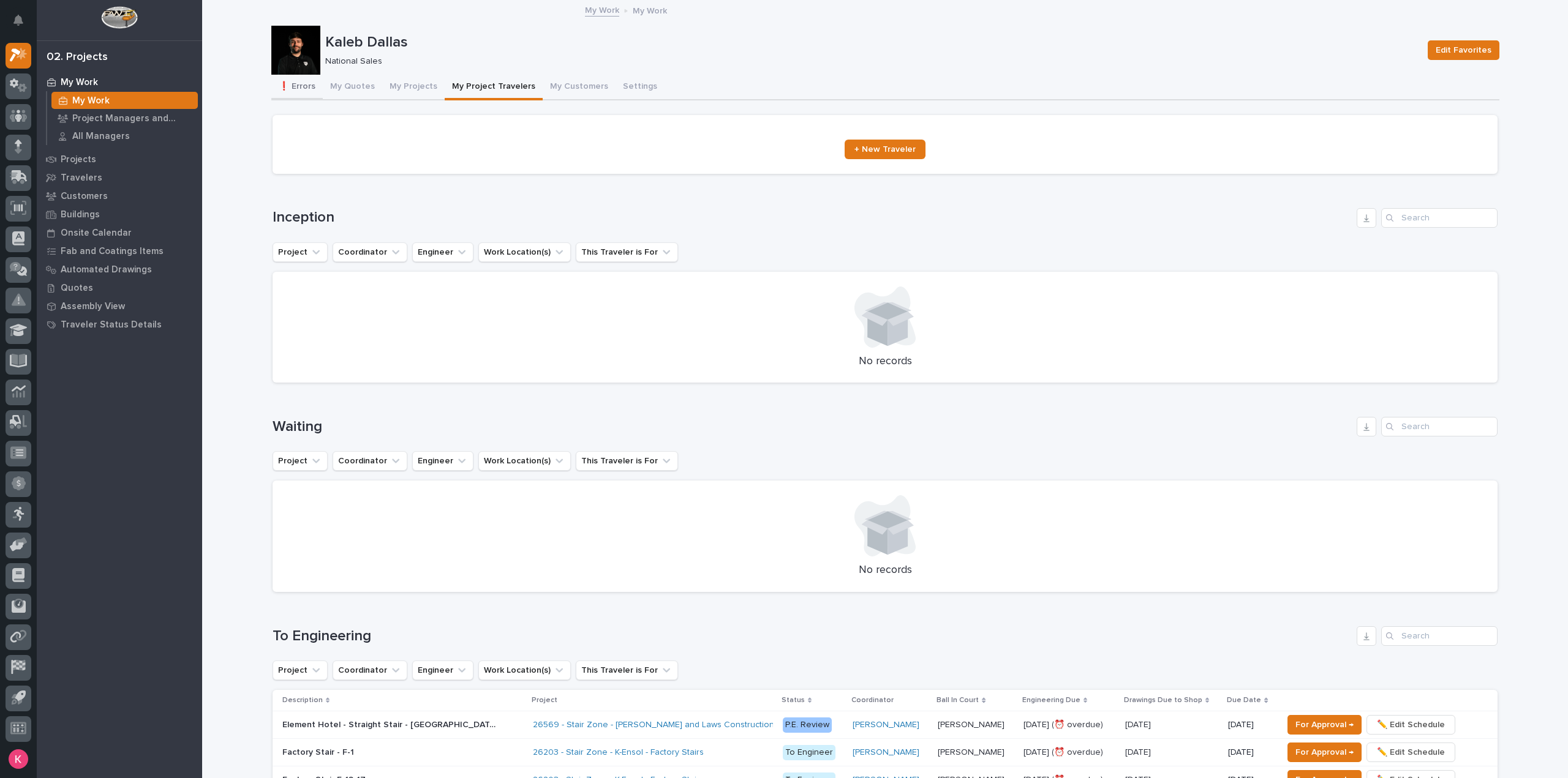
click at [310, 87] on button "❗ Errors" at bounding box center [297, 87] width 51 height 26
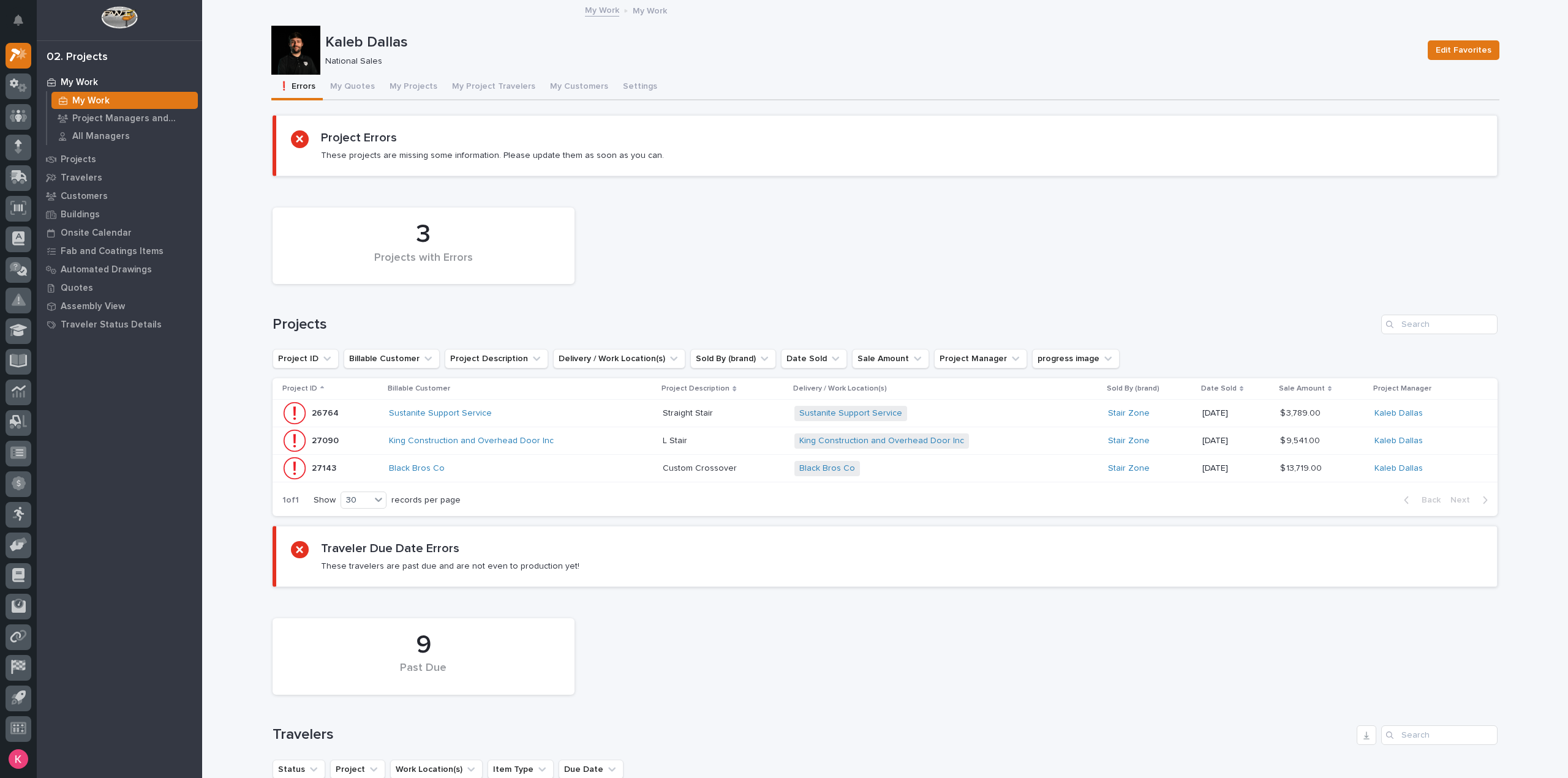
click at [354, 91] on button "My Quotes" at bounding box center [353, 87] width 60 height 26
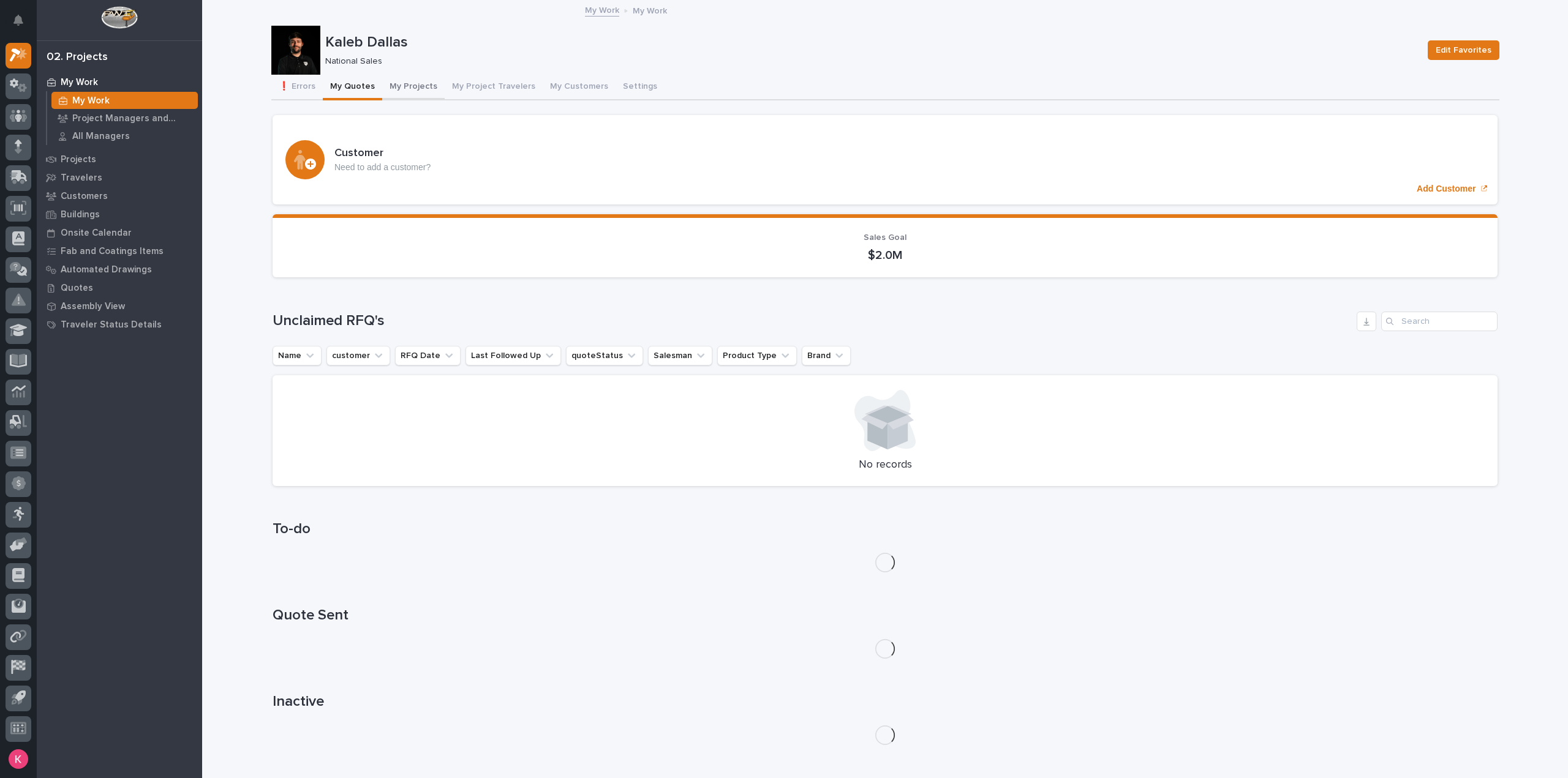
click at [407, 80] on button "My Projects" at bounding box center [413, 87] width 62 height 26
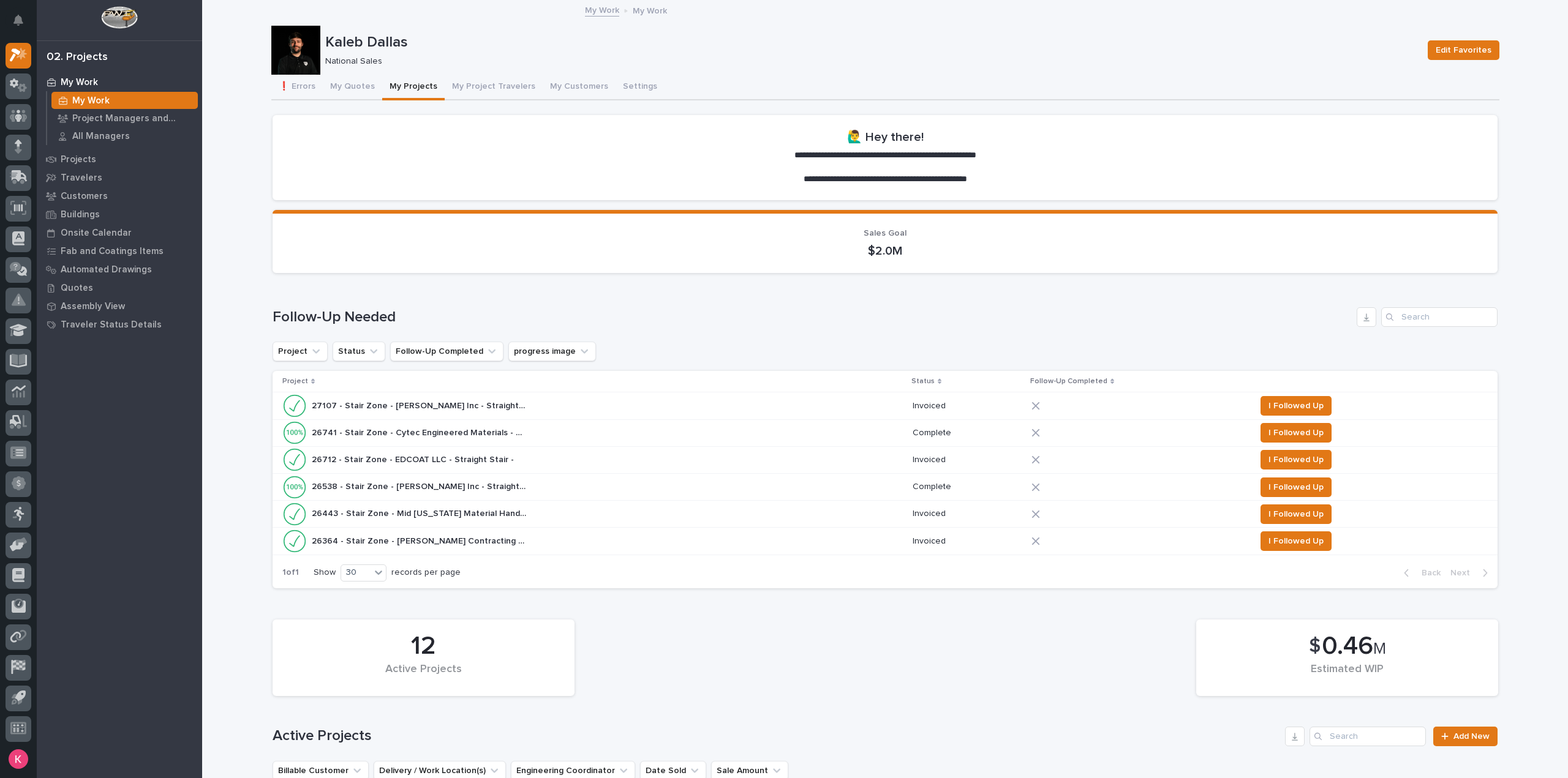
click at [552, 406] on div "27107 - Stair Zone - HA Dorsten Inc - Straight Stair - NF Eggs 27107 - Stair Zo…" at bounding box center [592, 405] width 621 height 24
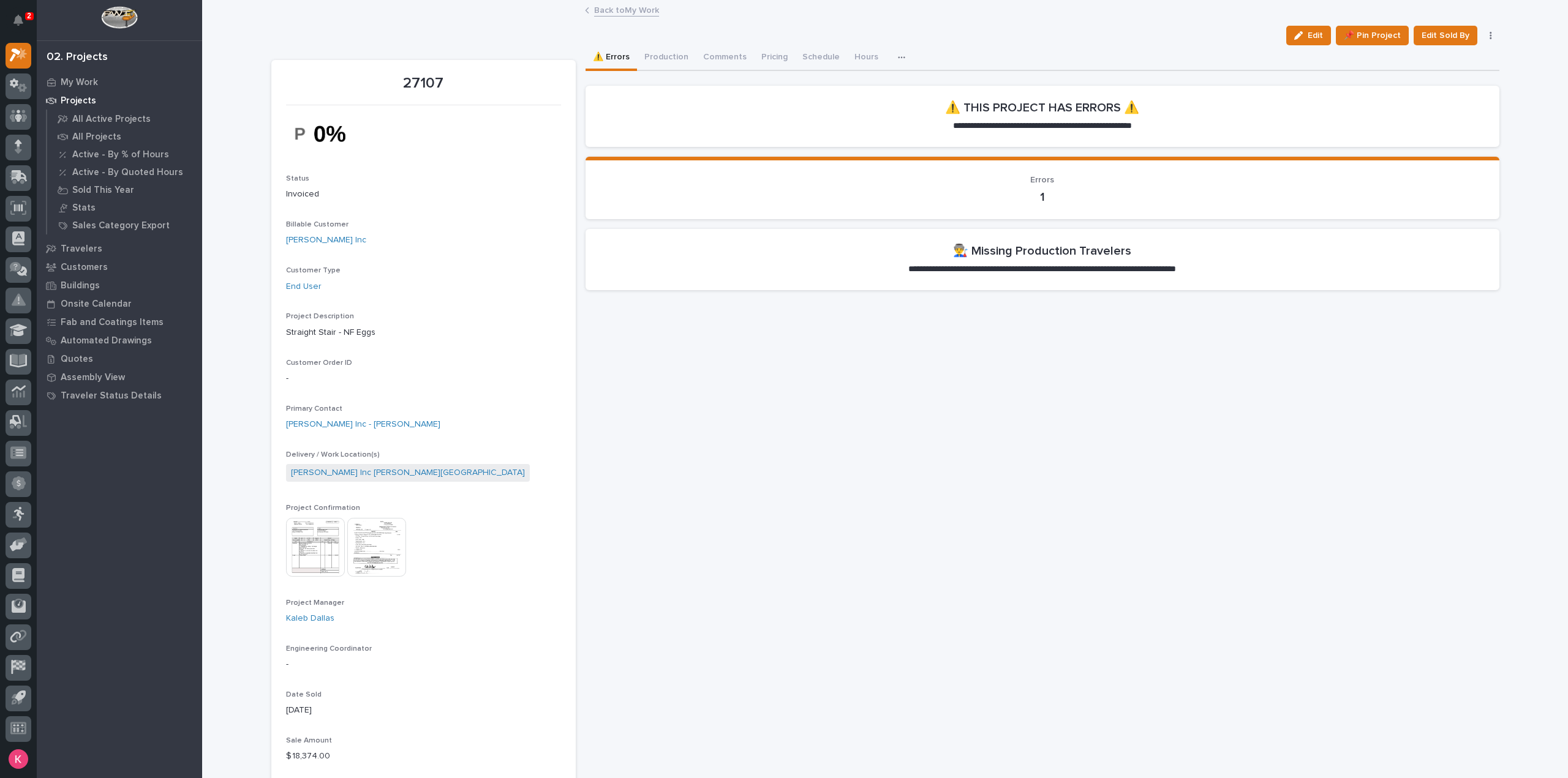
click at [0, 12] on div "2 My Settings Log Out" at bounding box center [18, 389] width 37 height 778
click at [10, 16] on button "Notifications" at bounding box center [18, 20] width 26 height 26
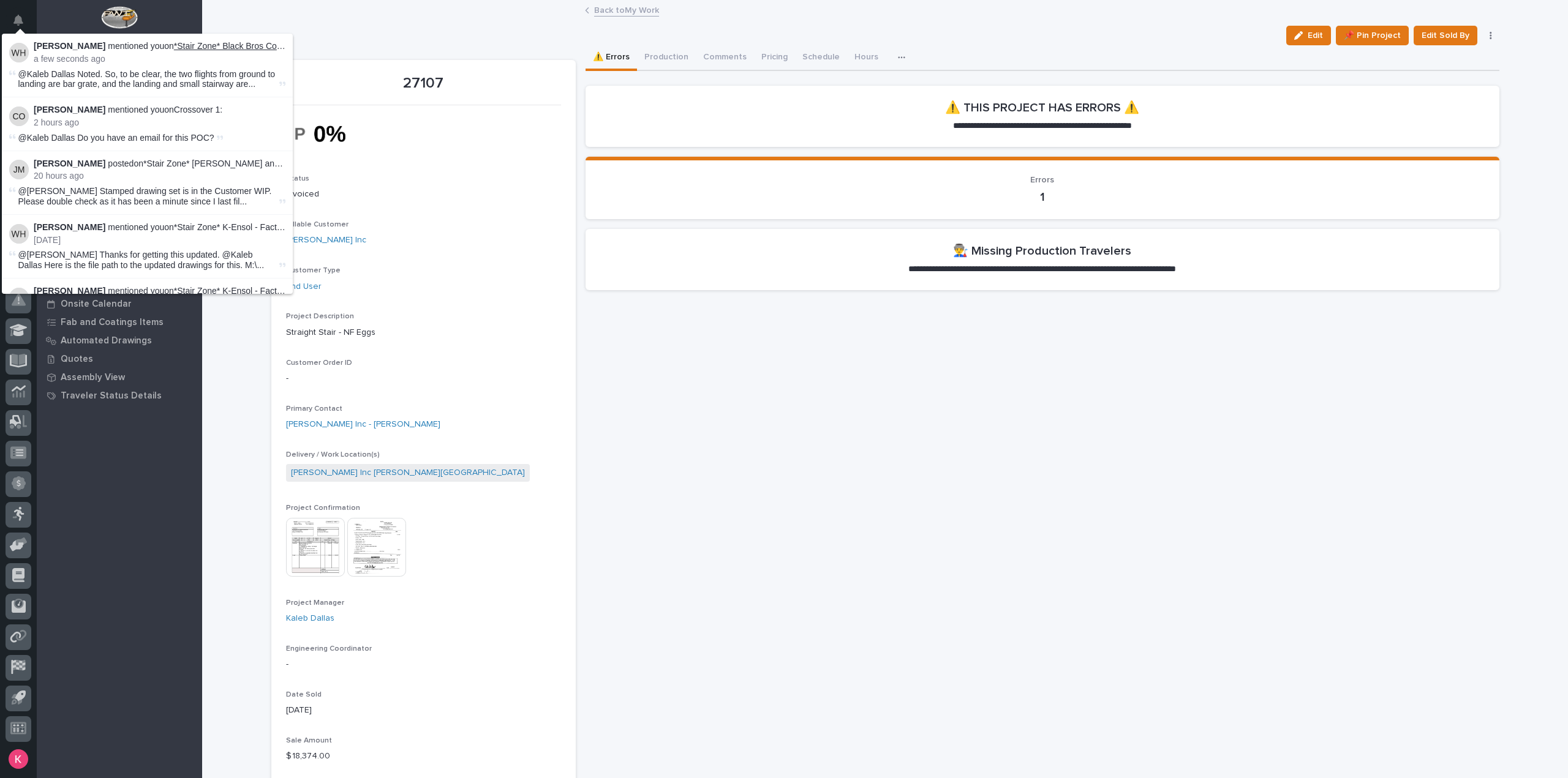
click at [239, 46] on link "*Stair Zone* Black Bros Co - Custom Crossover" at bounding box center [264, 46] width 181 height 10
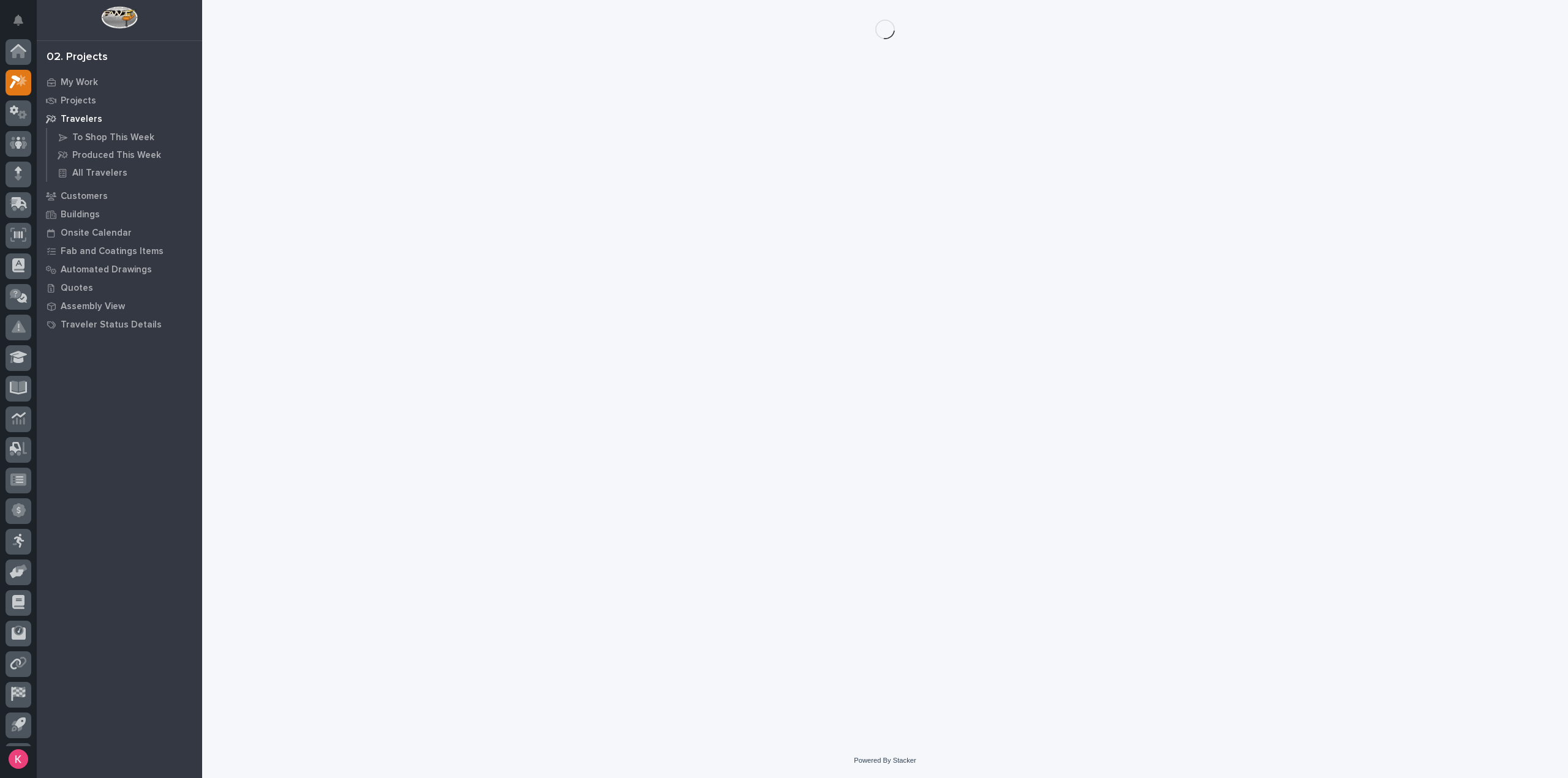
scroll to position [27, 0]
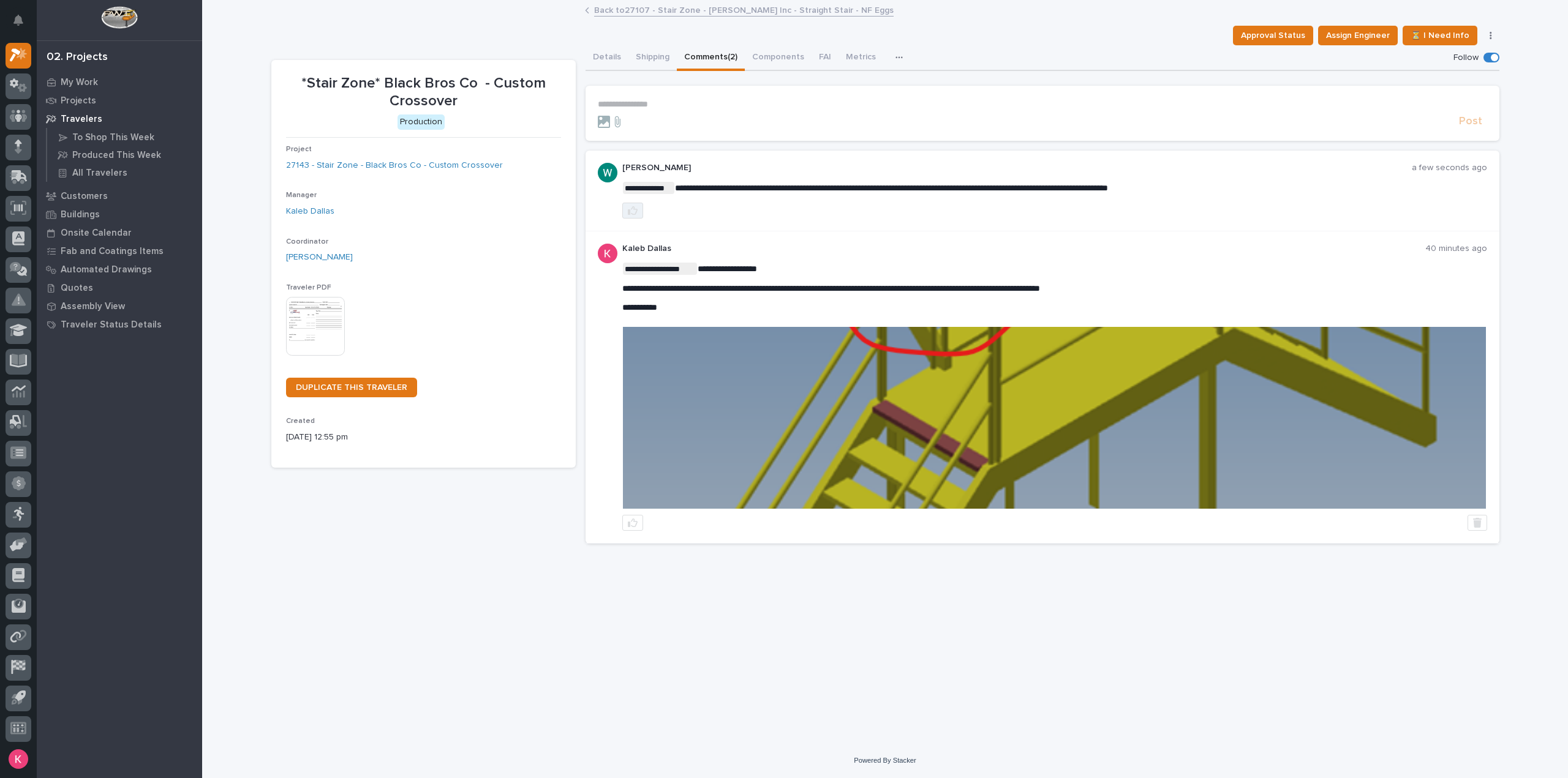
click at [631, 211] on icon "button" at bounding box center [632, 210] width 10 height 10
click at [684, 115] on div at bounding box center [1026, 122] width 857 height 12
click at [686, 112] on form "**********" at bounding box center [1042, 113] width 889 height 29
click at [687, 109] on div "**********" at bounding box center [1042, 104] width 889 height 10
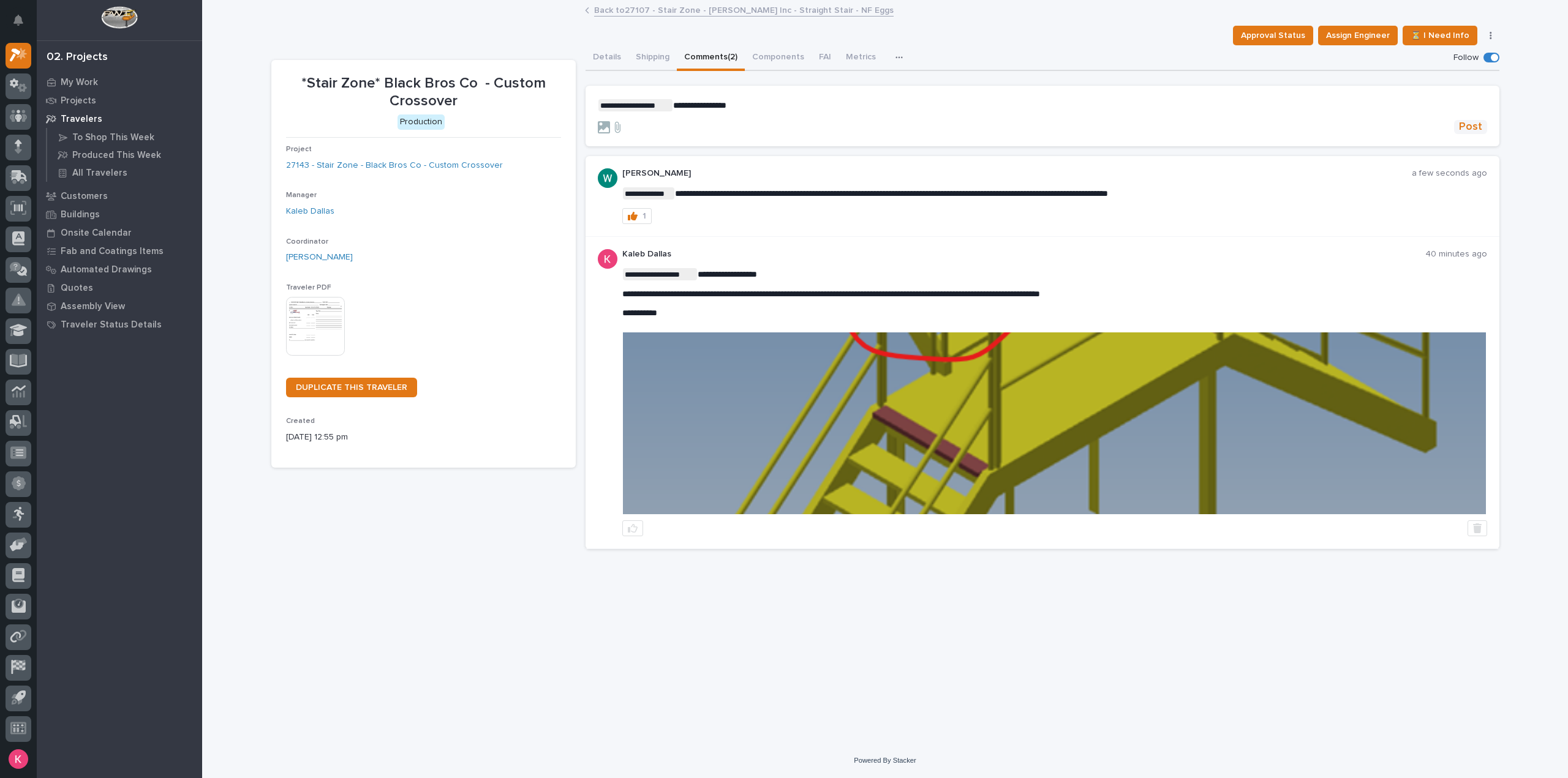
drag, startPoint x: 1445, startPoint y: 131, endPoint x: 1461, endPoint y: 127, distance: 16.5
click at [1446, 131] on div at bounding box center [1026, 127] width 857 height 12
drag, startPoint x: 1461, startPoint y: 127, endPoint x: 1477, endPoint y: 162, distance: 38.5
click at [1461, 127] on span "Post" at bounding box center [1471, 127] width 24 height 14
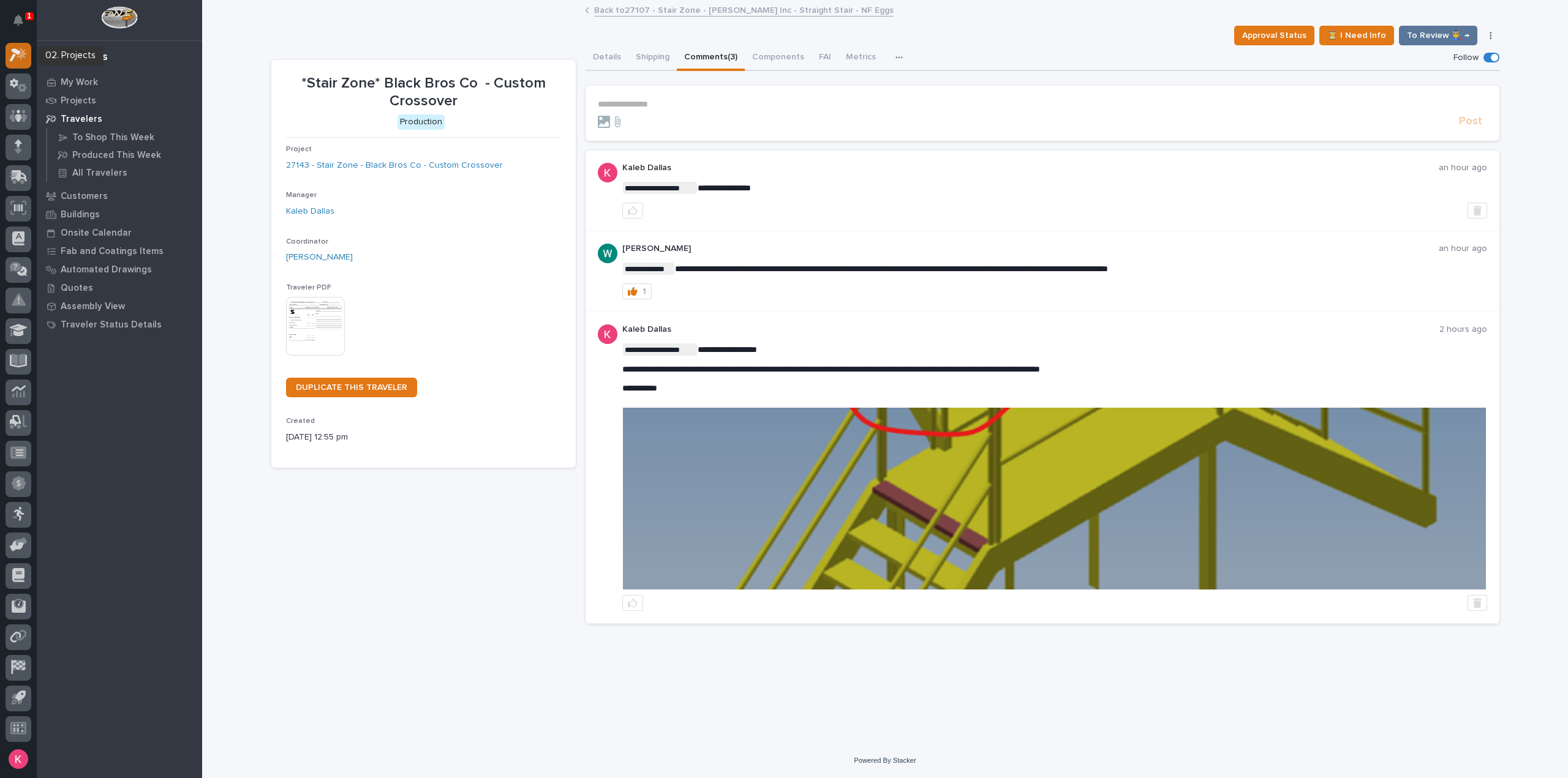
click at [22, 64] on div at bounding box center [18, 55] width 26 height 26
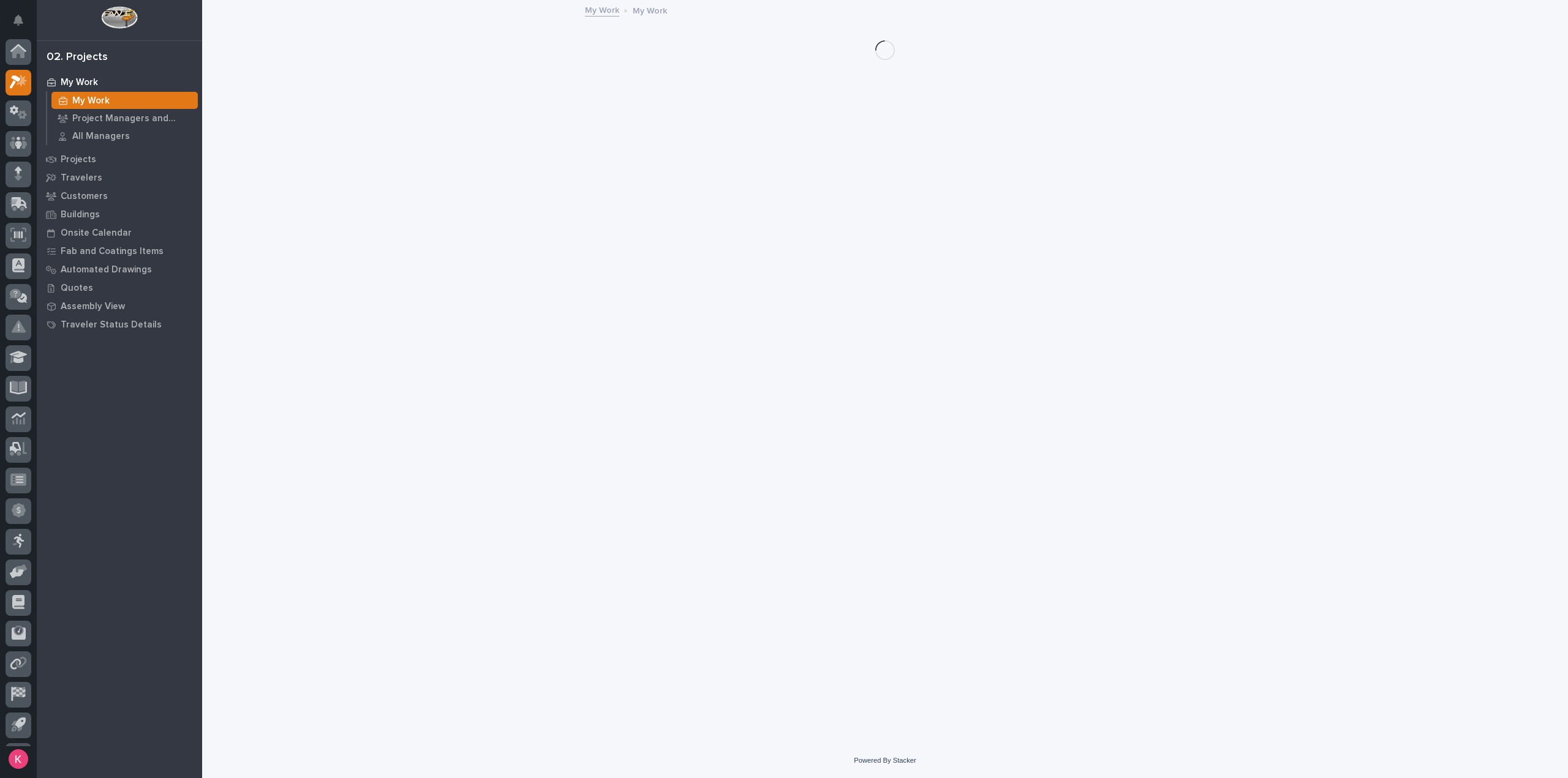
scroll to position [27, 0]
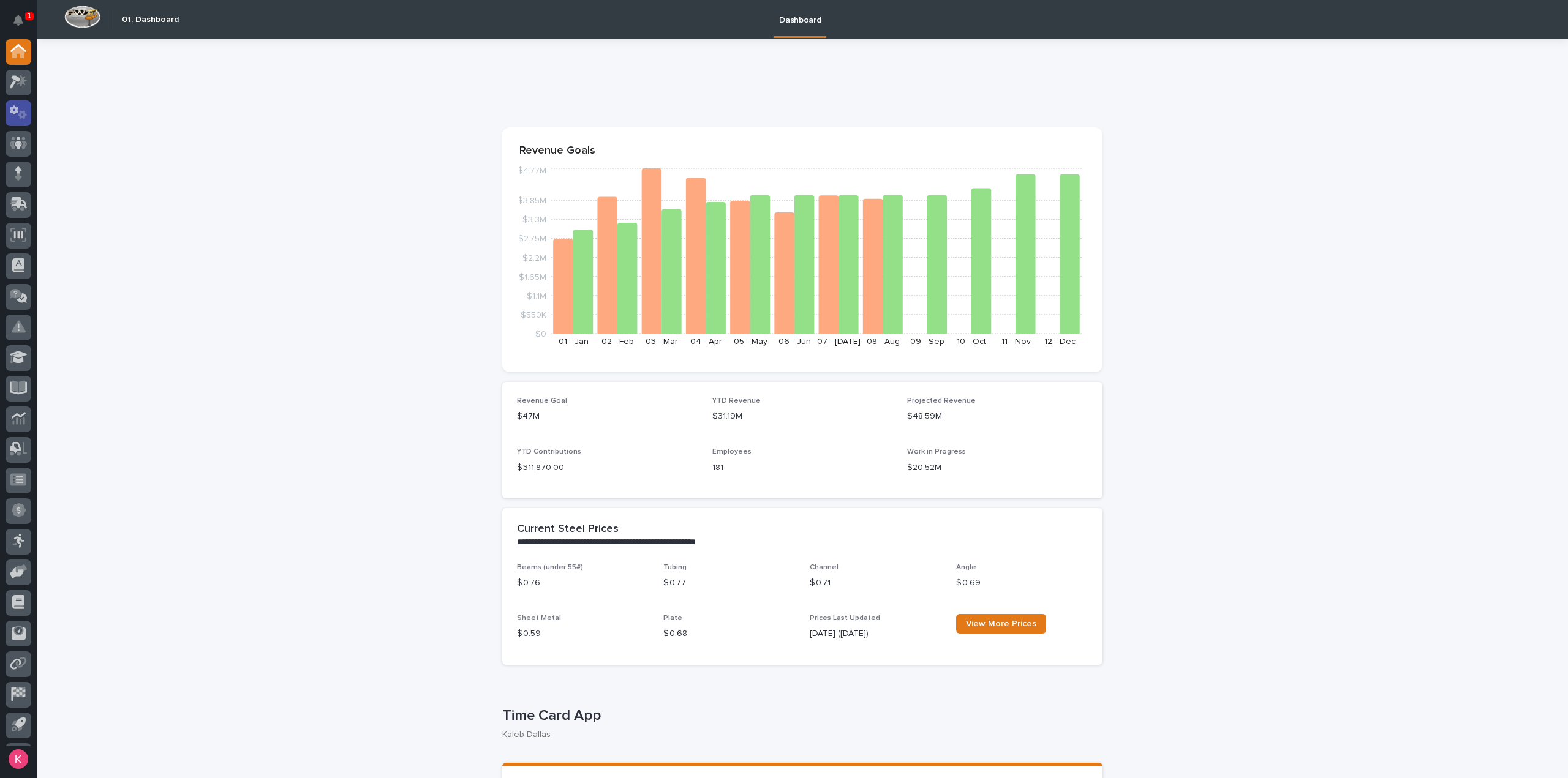
click at [10, 109] on icon at bounding box center [14, 110] width 8 height 9
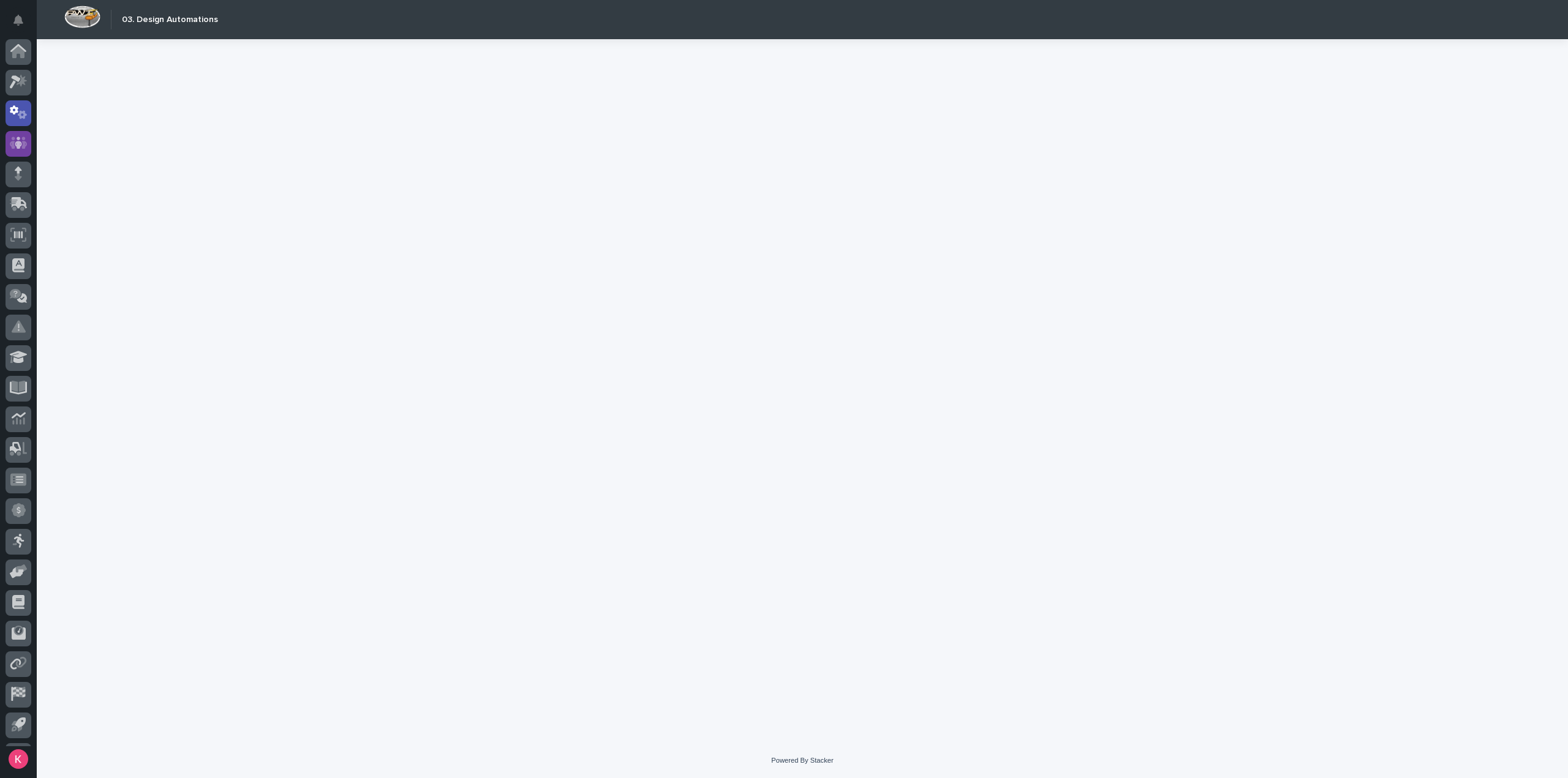
scroll to position [27, 0]
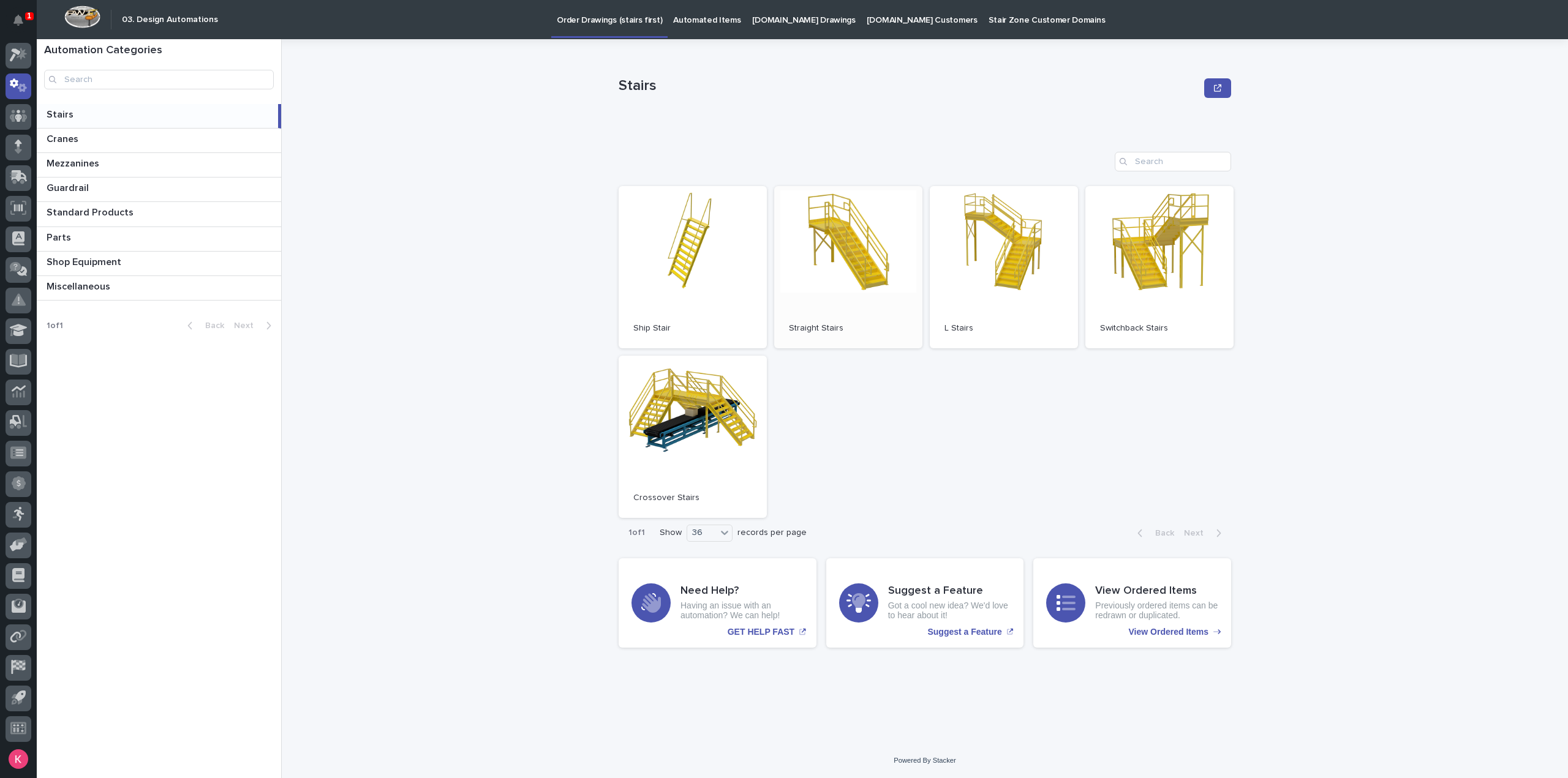
click at [850, 234] on link "Open" at bounding box center [848, 267] width 148 height 163
click at [692, 24] on p "Automated Items" at bounding box center [706, 12] width 67 height 26
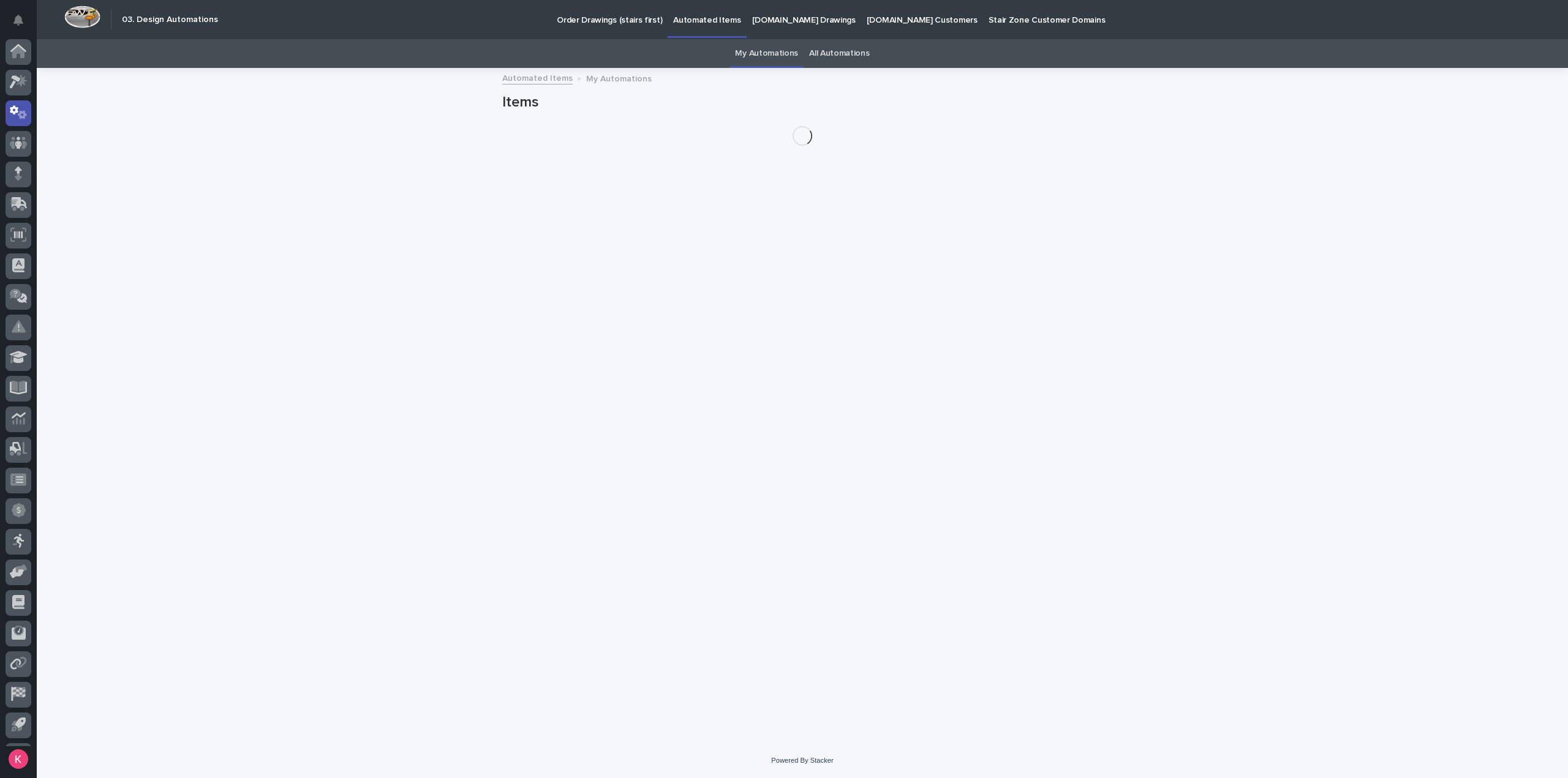
scroll to position [27, 0]
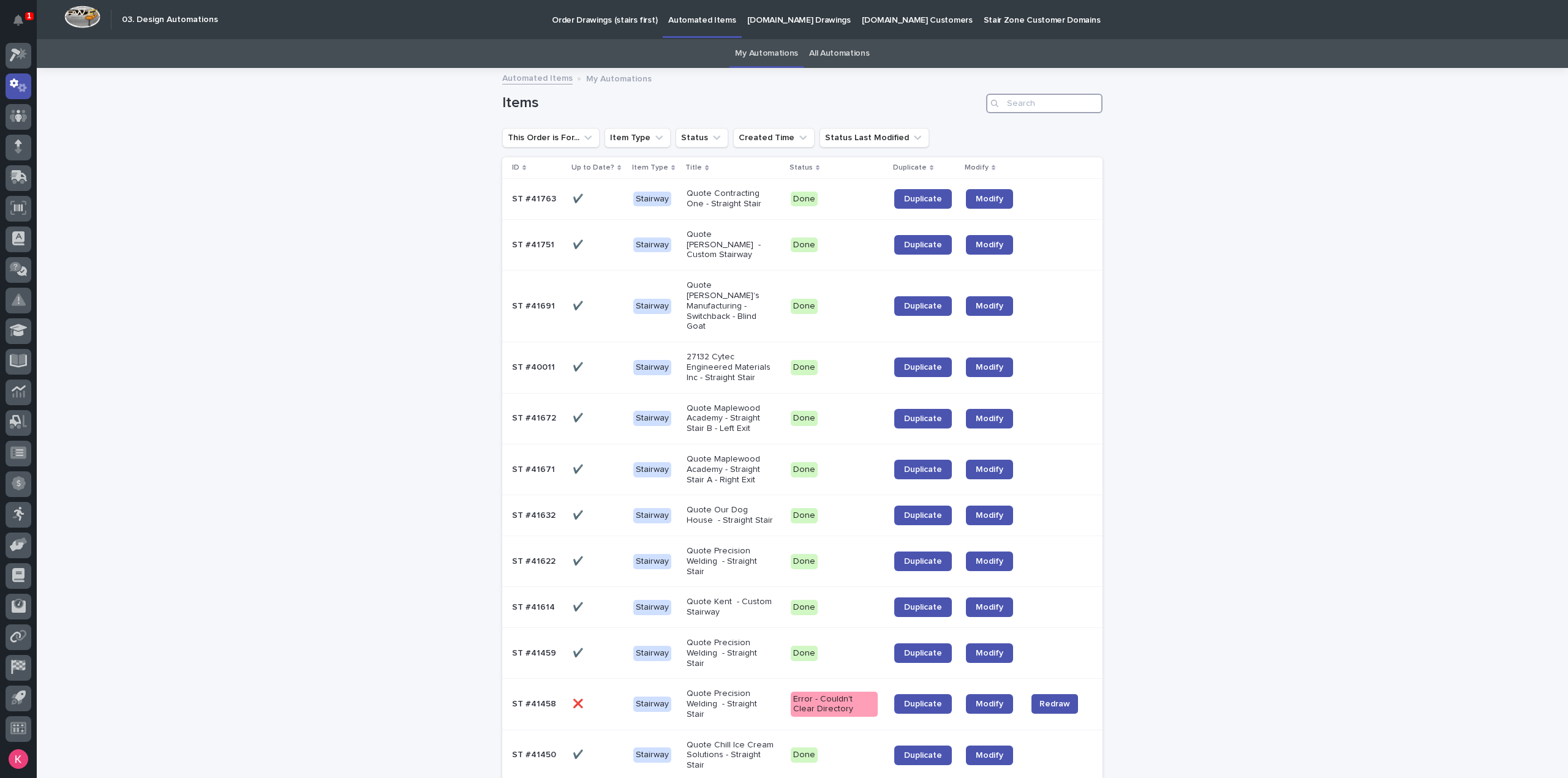
drag, startPoint x: 1027, startPoint y: 95, endPoint x: 1034, endPoint y: 100, distance: 8.6
click at [1028, 95] on input "Search" at bounding box center [1044, 103] width 116 height 19
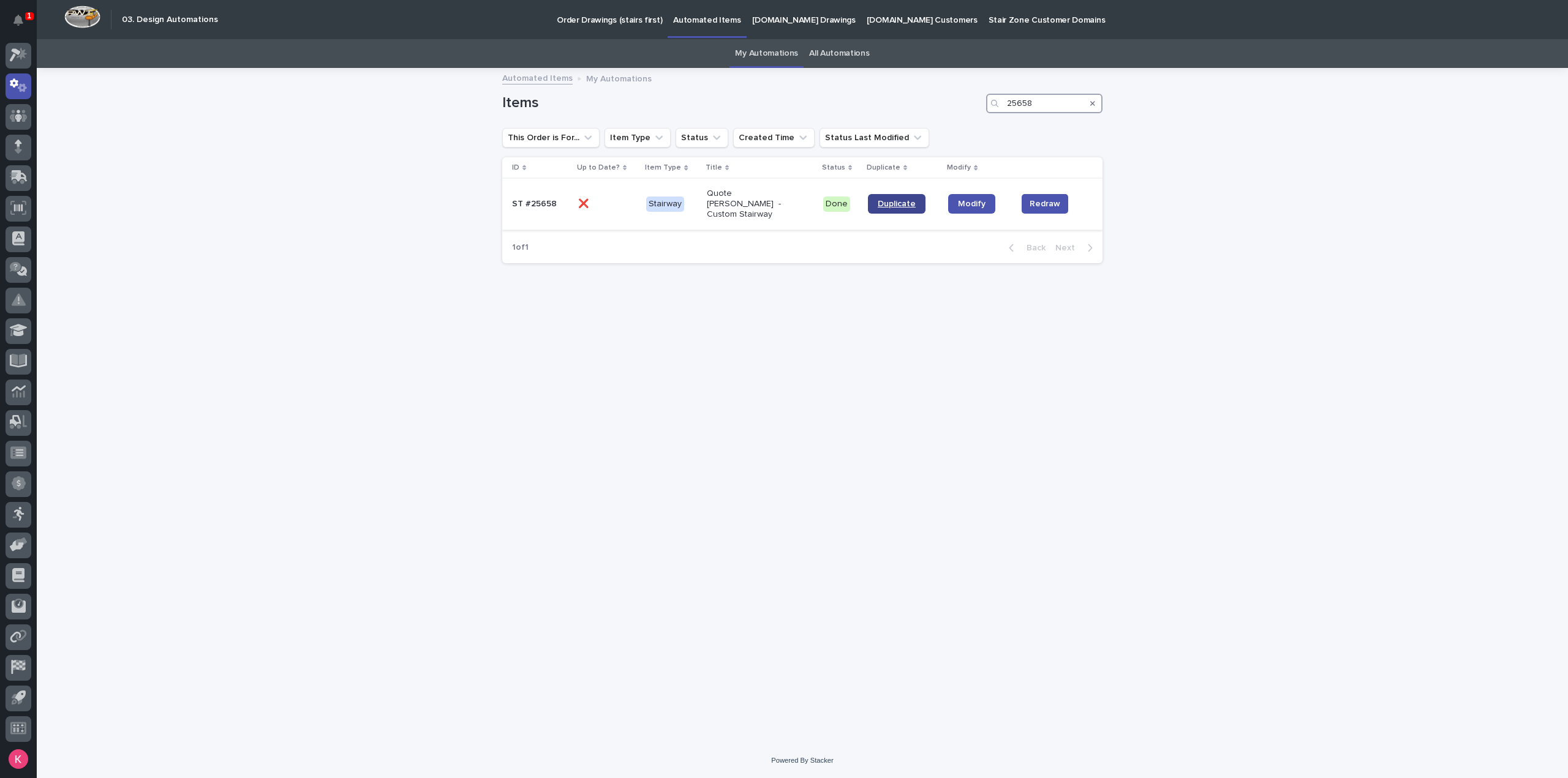
type input "25658"
click at [908, 202] on span "Duplicate" at bounding box center [897, 204] width 38 height 8
